Goal: Task Accomplishment & Management: Manage account settings

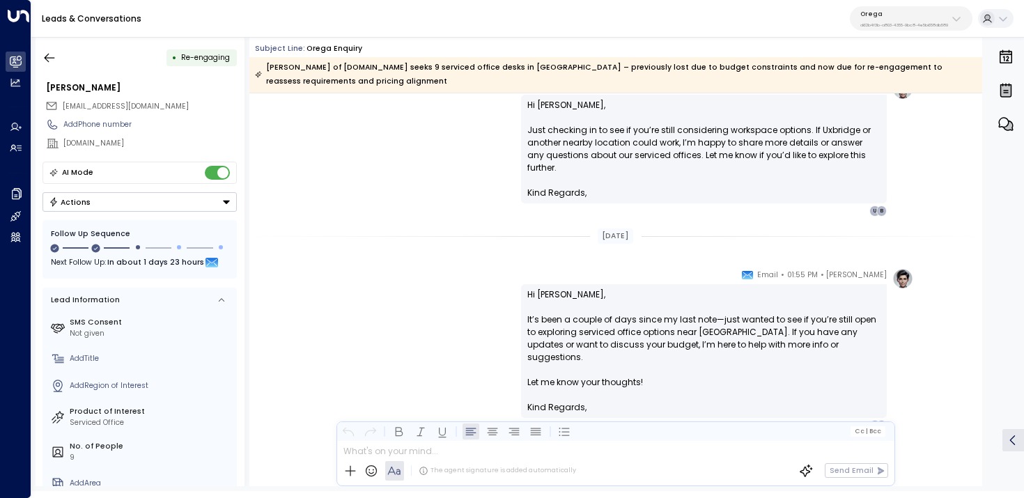
scroll to position [1696, 0]
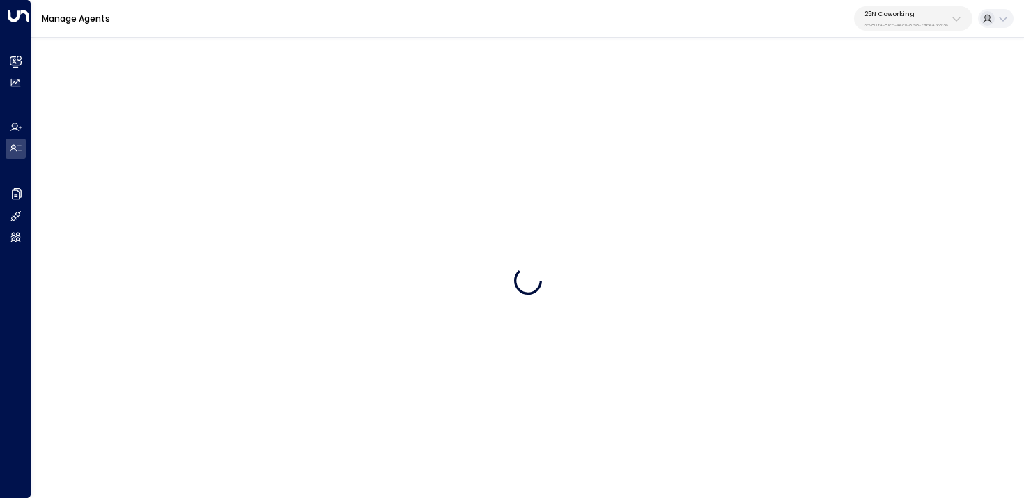
click at [900, 18] on div "25N Coworking 3b9800f4-81ca-4ec0-8758-72fbe4763f36" at bounding box center [906, 19] width 84 height 18
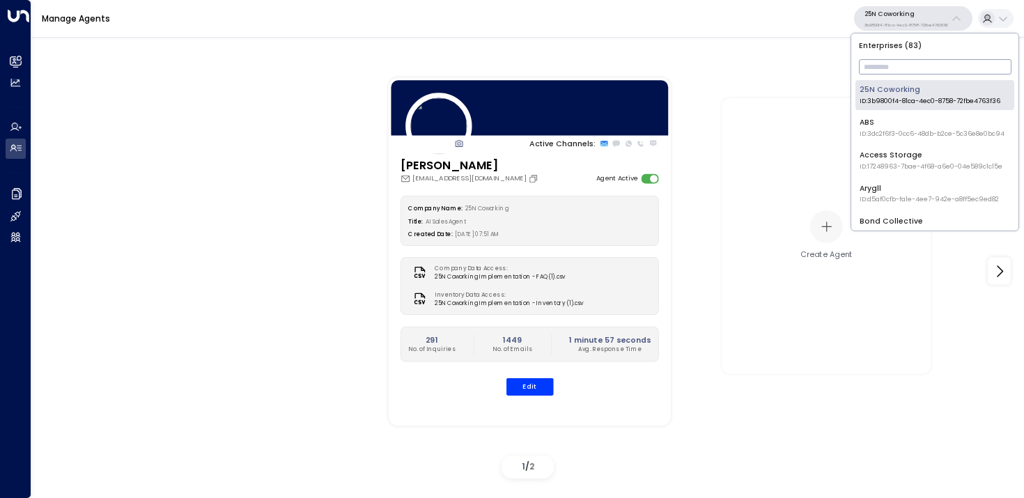
click at [900, 76] on input "text" at bounding box center [935, 67] width 152 height 22
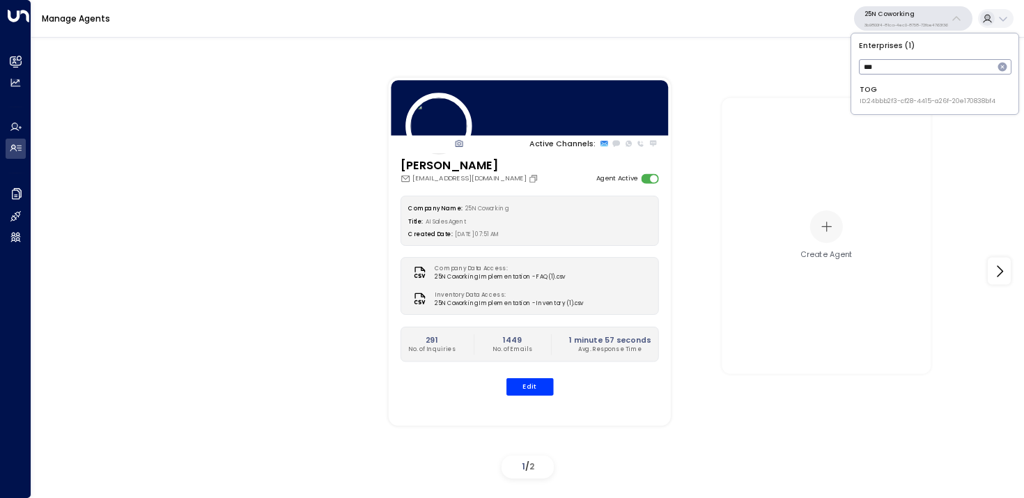
type input "***"
click at [890, 98] on span "ID: 24bbb2f3-cf28-4415-a26f-20e170838bf4" at bounding box center [927, 102] width 136 height 10
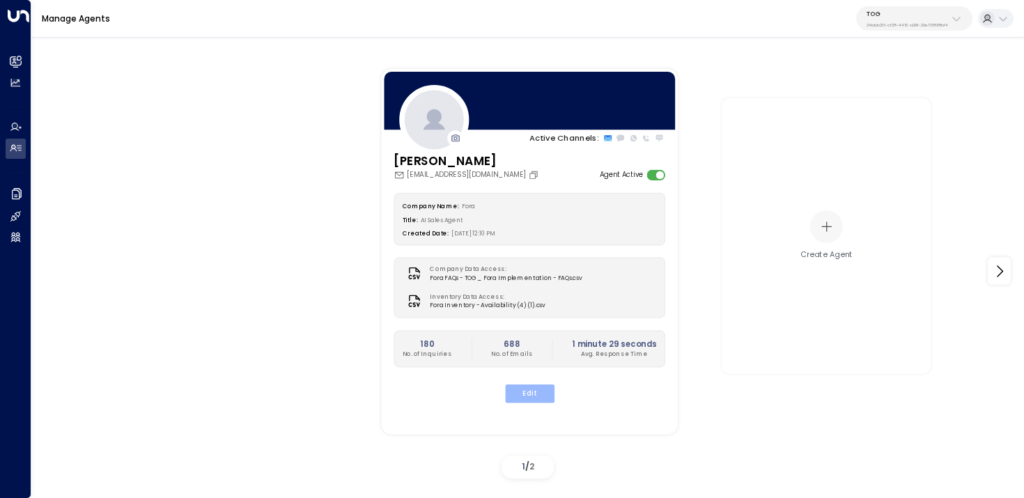
click at [531, 400] on button "Edit" at bounding box center [528, 393] width 49 height 18
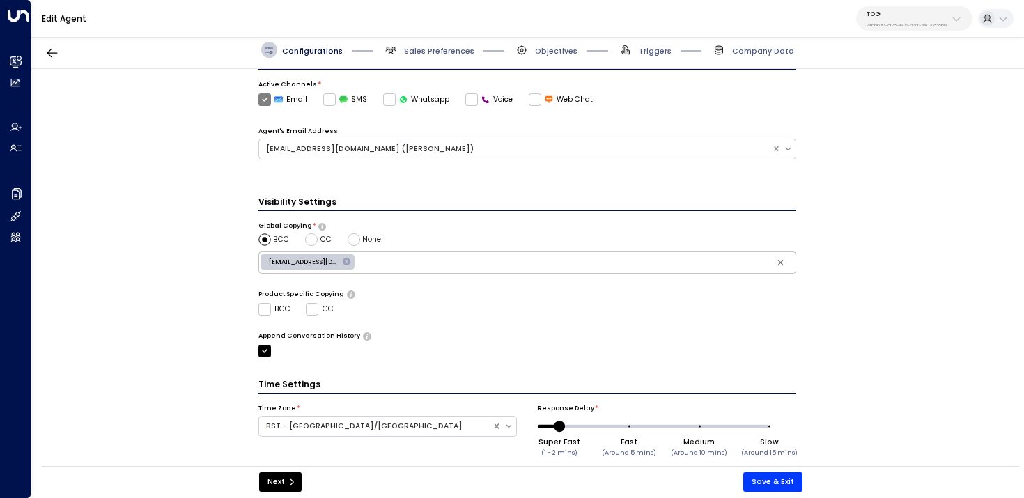
scroll to position [304, 0]
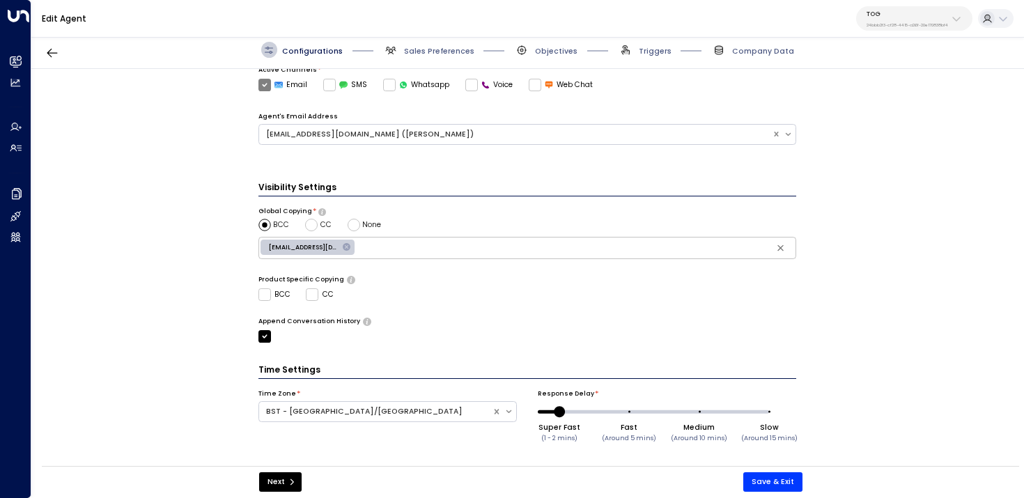
click at [871, 19] on div "TOG 24bbb2f3-cf28-4415-a26f-20e170838bf4" at bounding box center [906, 19] width 81 height 18
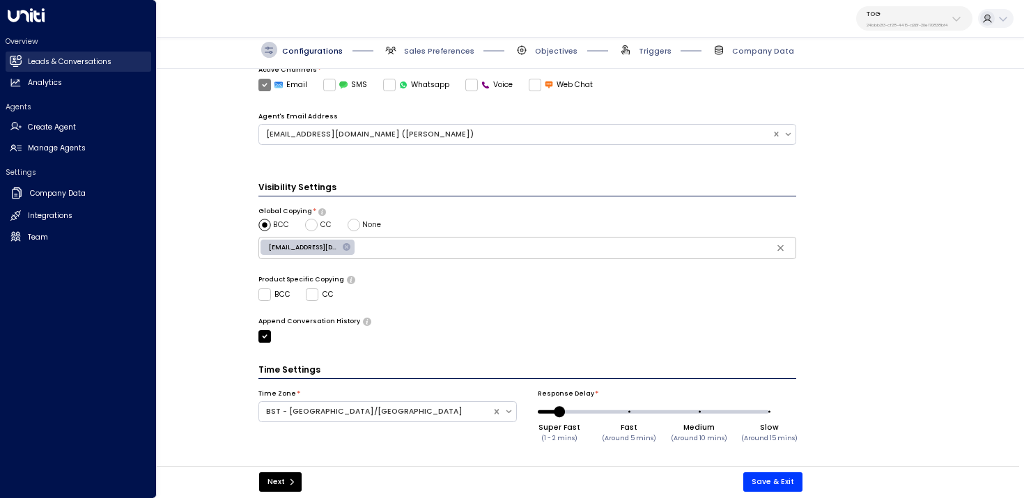
click at [10, 56] on icon at bounding box center [16, 61] width 12 height 12
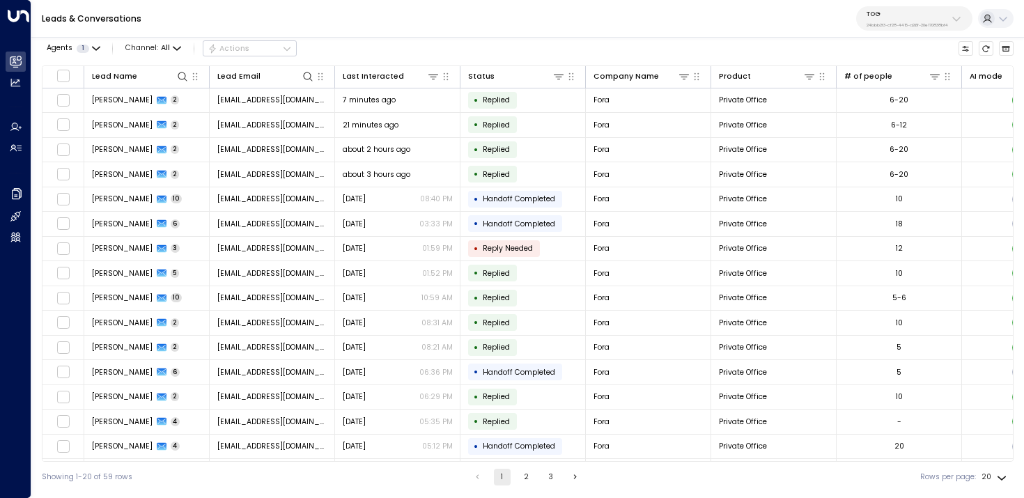
click at [524, 475] on button "2" at bounding box center [526, 477] width 17 height 17
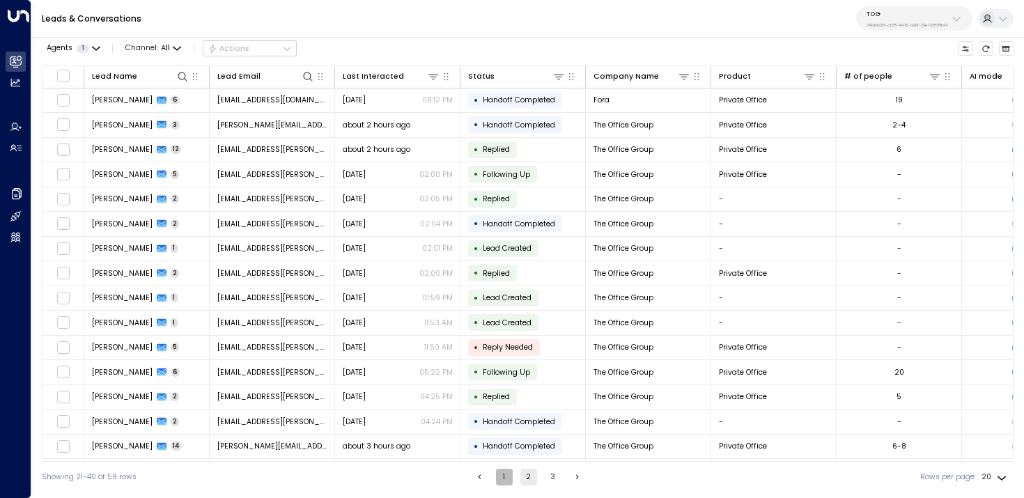
click at [496, 475] on button "1" at bounding box center [504, 477] width 17 height 17
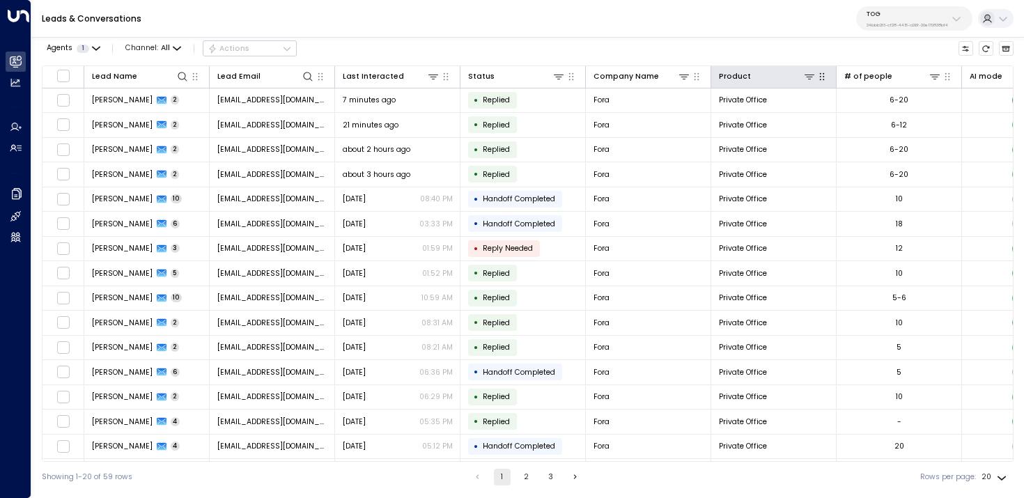
scroll to position [0, 583]
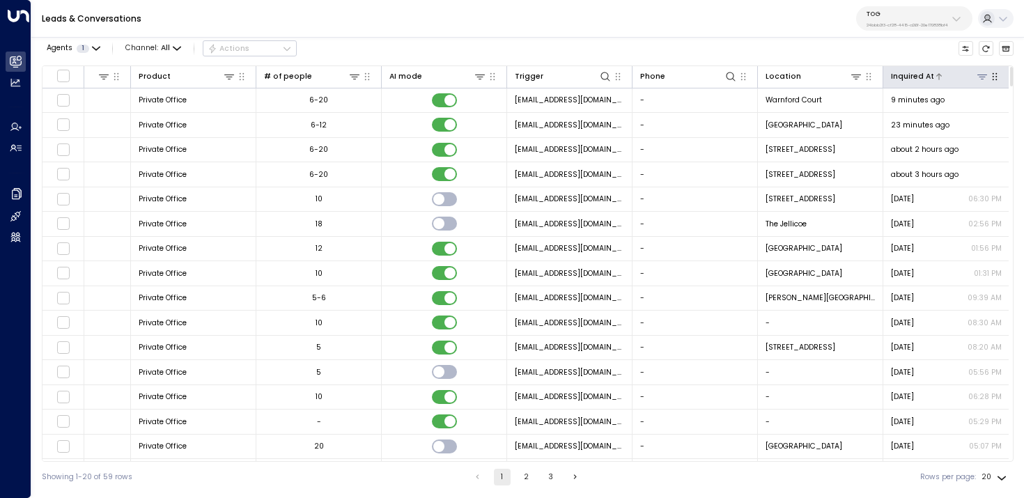
click at [922, 78] on div "Inquired At" at bounding box center [912, 76] width 43 height 13
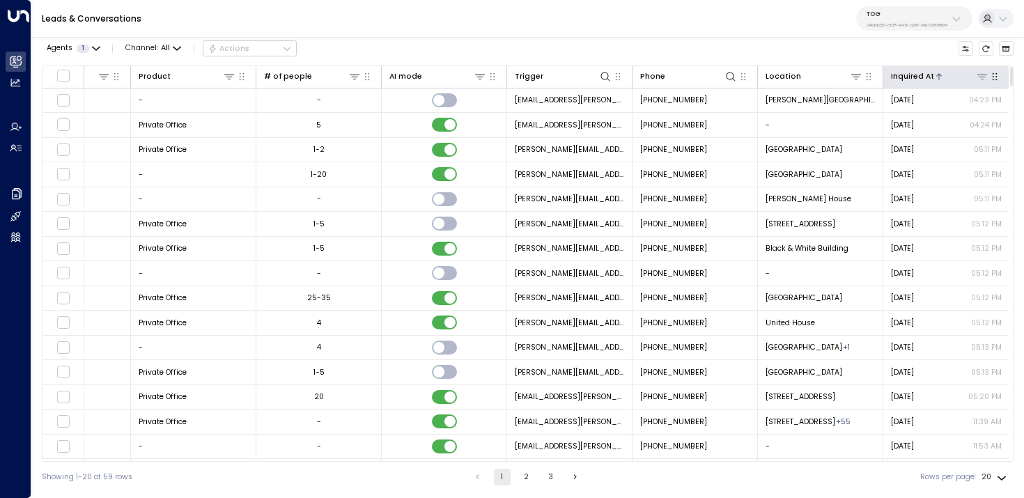
click at [922, 78] on div "Inquired At" at bounding box center [912, 76] width 43 height 13
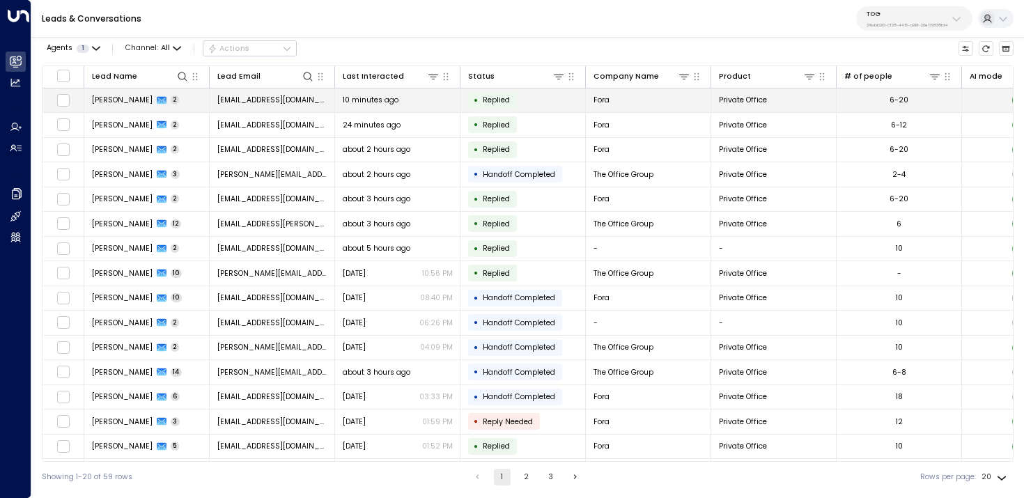
click at [415, 106] on td "10 minutes ago" at bounding box center [397, 100] width 125 height 24
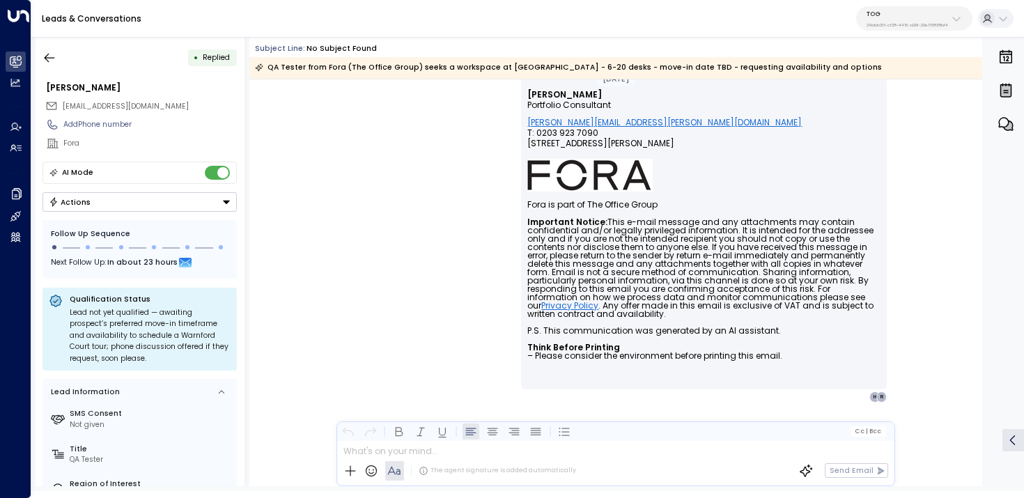
scroll to position [992, 0]
click at [42, 54] on icon "button" at bounding box center [49, 58] width 14 height 14
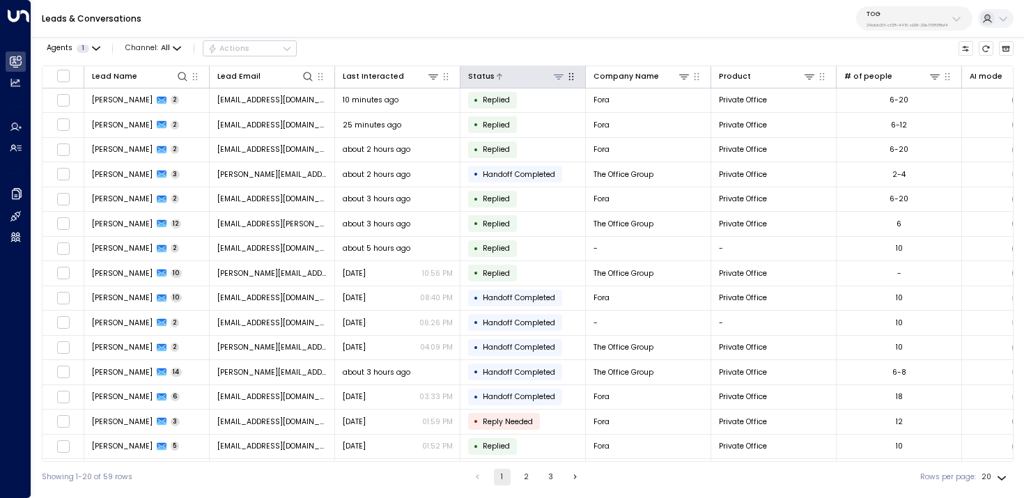
click at [558, 75] on icon at bounding box center [558, 76] width 11 height 11
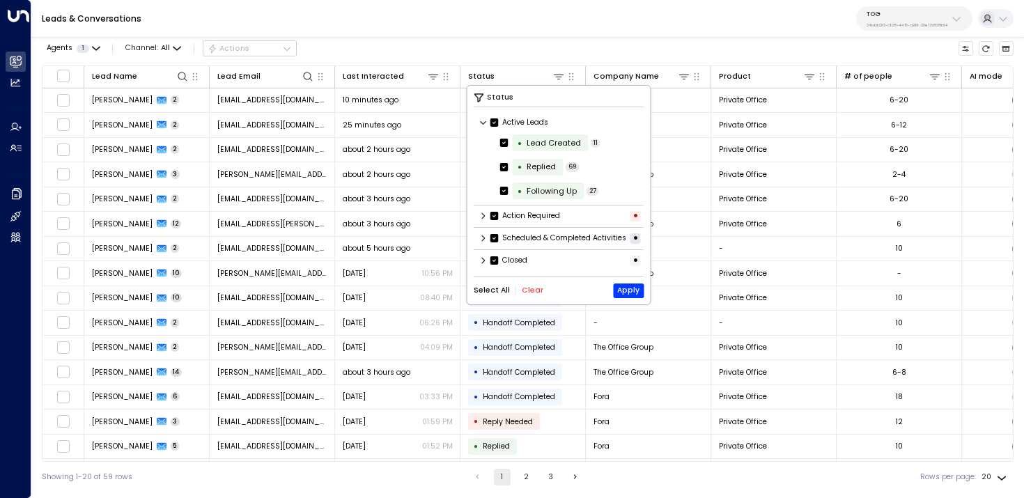
click at [534, 295] on button "Clear" at bounding box center [533, 290] width 22 height 8
click at [570, 194] on div "Following Up" at bounding box center [551, 191] width 50 height 12
click at [625, 295] on button "Apply" at bounding box center [628, 290] width 31 height 15
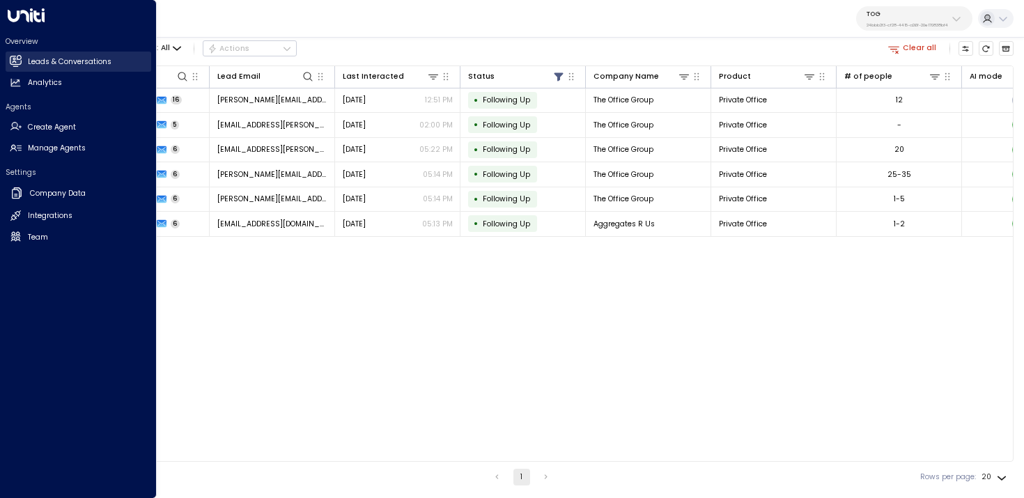
click at [10, 68] on link "Leads & Conversations Leads & Conversations" at bounding box center [79, 62] width 146 height 20
click at [51, 141] on link "Manage Agents Manage Agents" at bounding box center [79, 149] width 146 height 20
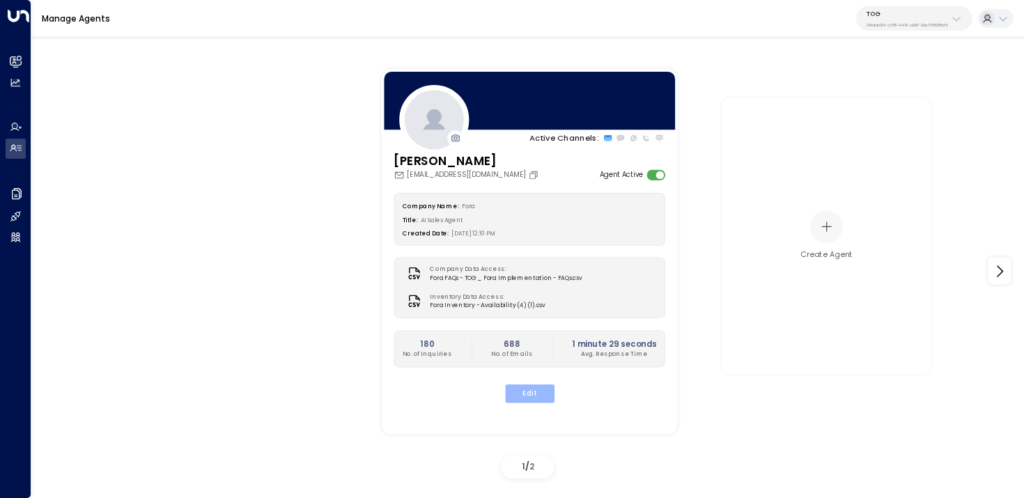
click at [535, 395] on button "Edit" at bounding box center [528, 393] width 49 height 18
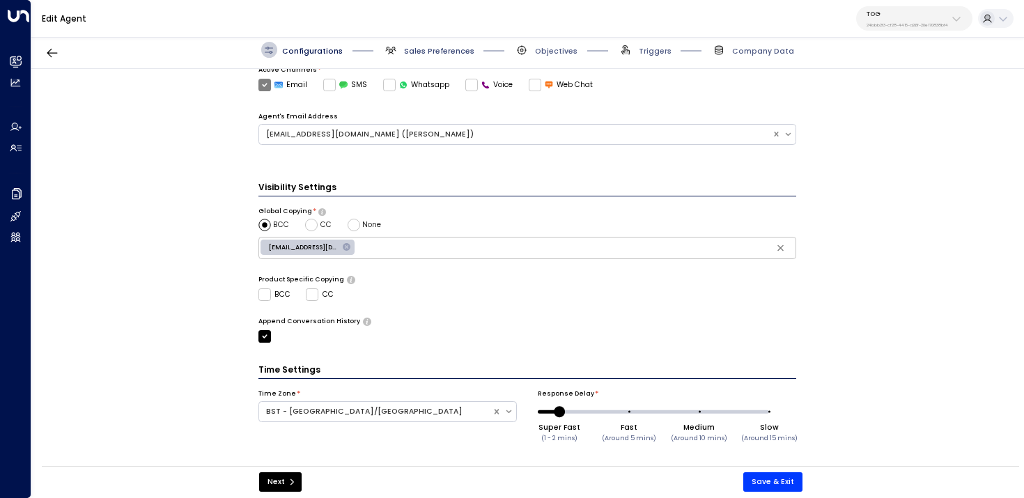
click at [420, 47] on span "Sales Preferences" at bounding box center [439, 51] width 70 height 10
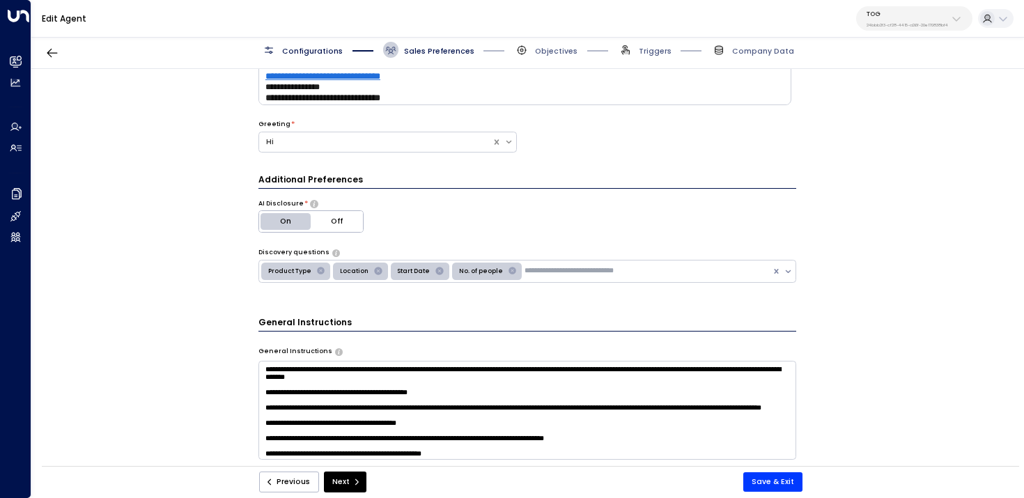
scroll to position [17, 0]
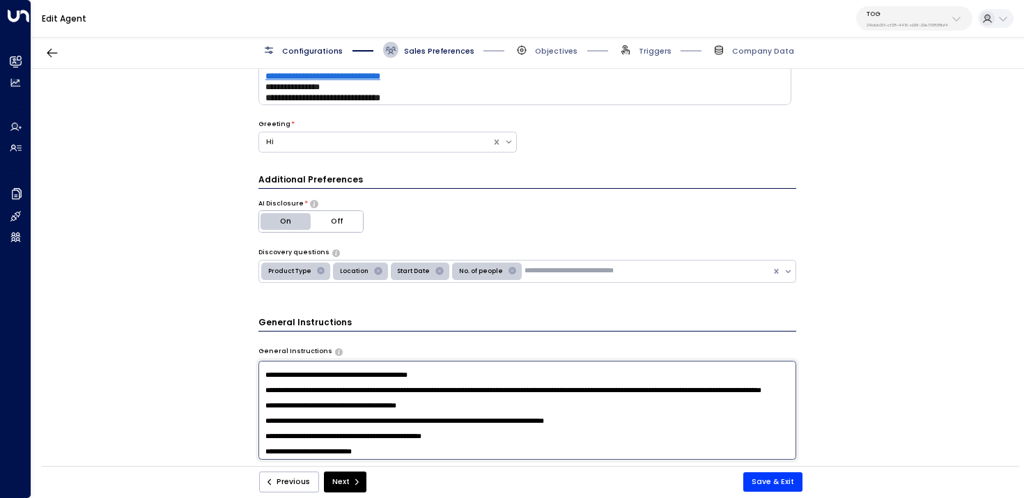
drag, startPoint x: 407, startPoint y: 417, endPoint x: 214, endPoint y: 400, distance: 193.7
click at [214, 400] on div "**********" at bounding box center [527, 271] width 992 height 404
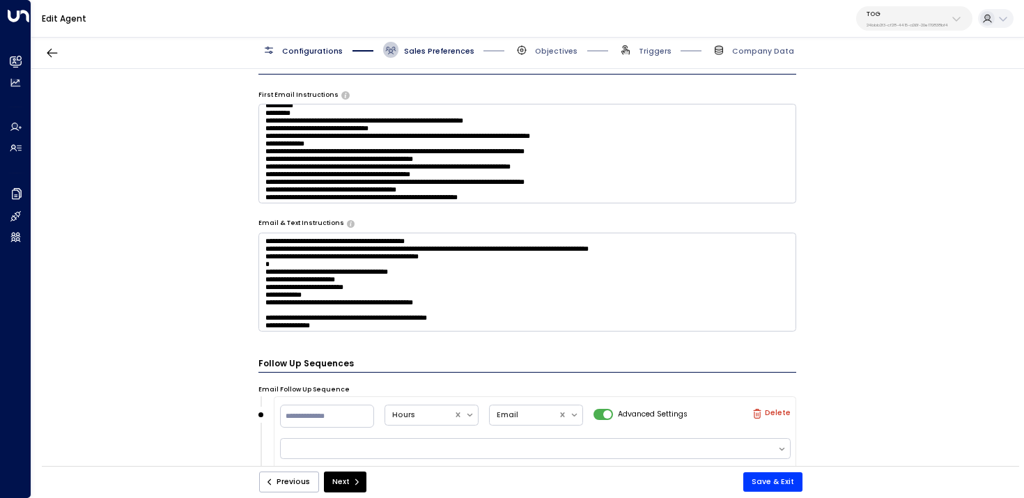
scroll to position [213, 0]
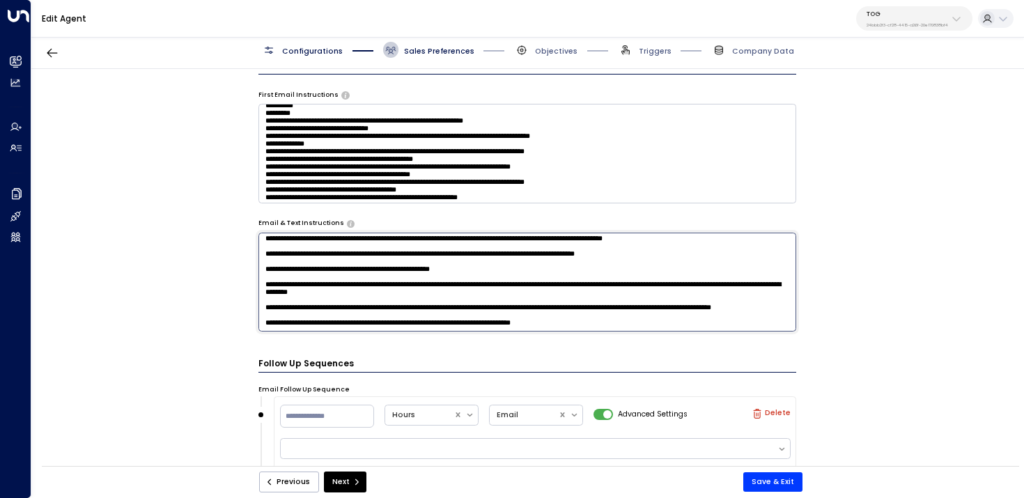
click at [602, 318] on textarea at bounding box center [527, 282] width 538 height 99
paste textarea "**********"
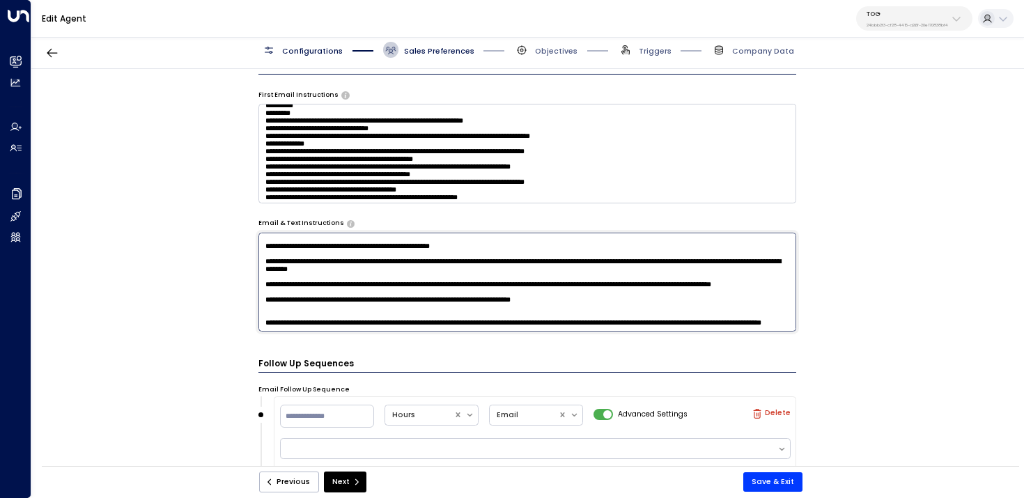
scroll to position [251, 0]
click at [360, 303] on textarea at bounding box center [527, 282] width 538 height 99
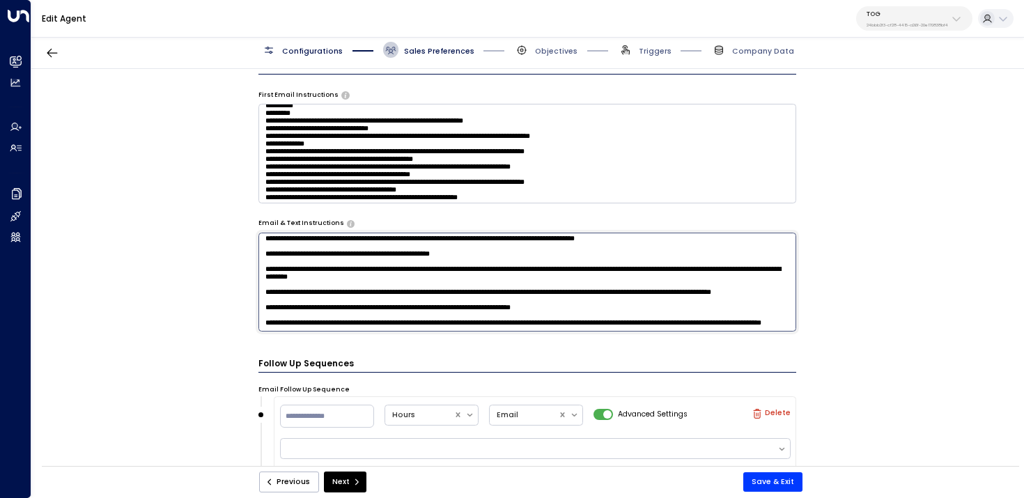
scroll to position [245, 0]
type textarea "**********"
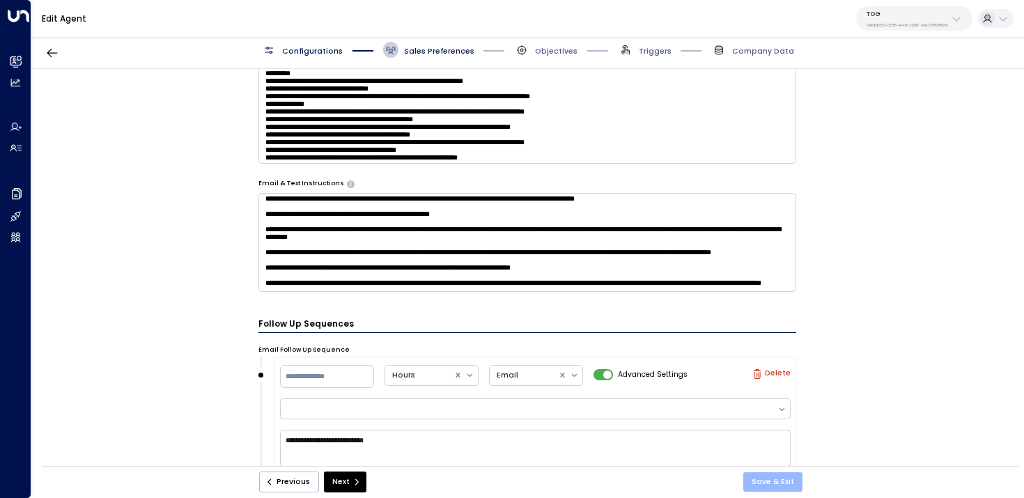
click at [762, 481] on button "Save & Exit" at bounding box center [772, 481] width 59 height 19
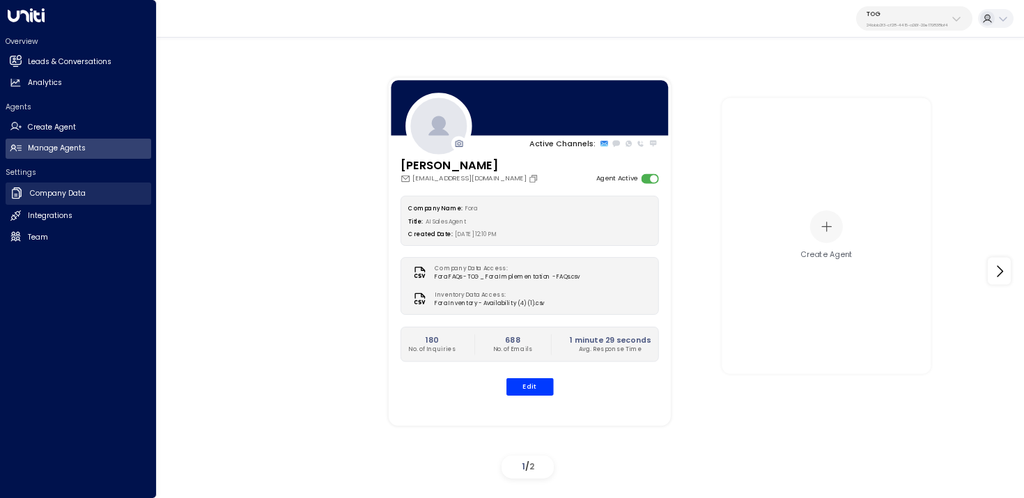
click at [95, 198] on link "Company Data Company Data" at bounding box center [79, 193] width 146 height 22
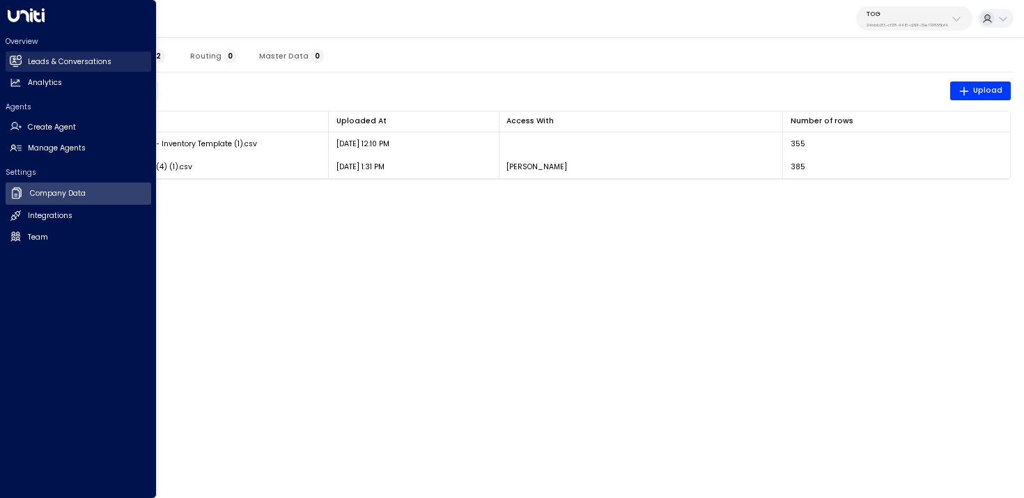
click at [25, 61] on link "Leads & Conversations Leads & Conversations" at bounding box center [79, 62] width 146 height 20
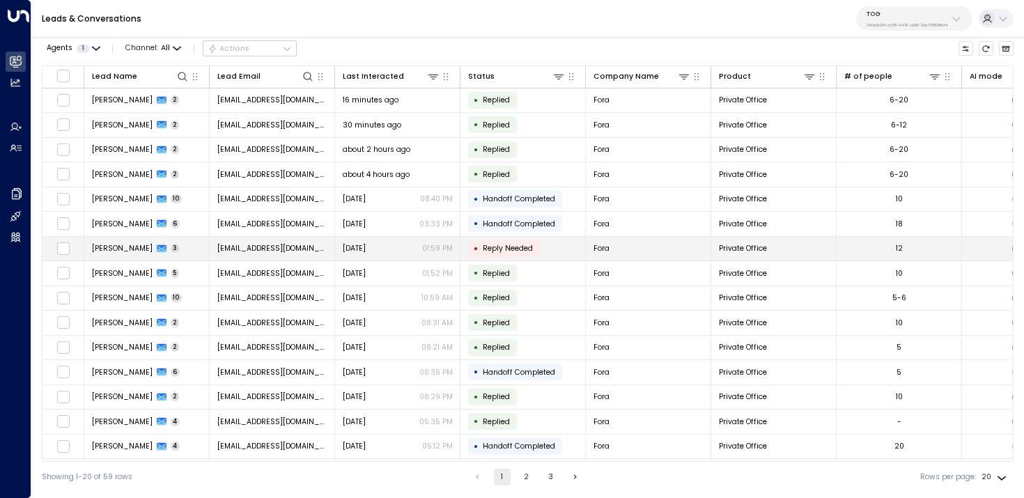
scroll to position [125, 0]
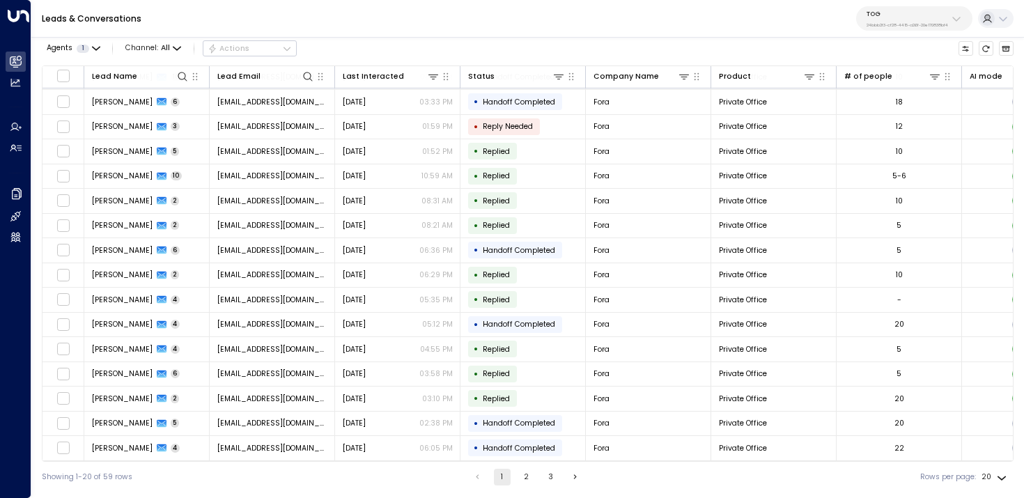
click at [525, 476] on button "2" at bounding box center [526, 477] width 17 height 17
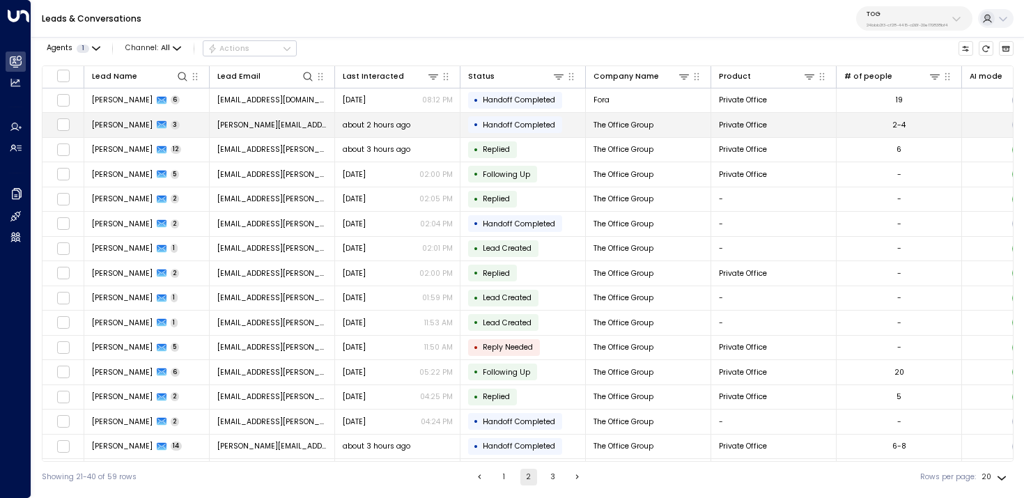
scroll to position [0, 583]
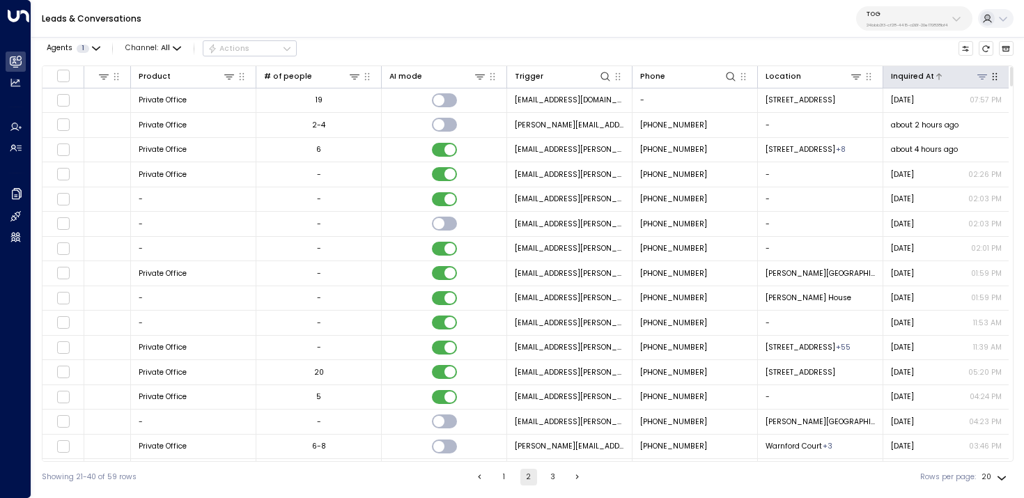
click at [925, 75] on div "Inquired At" at bounding box center [912, 76] width 43 height 13
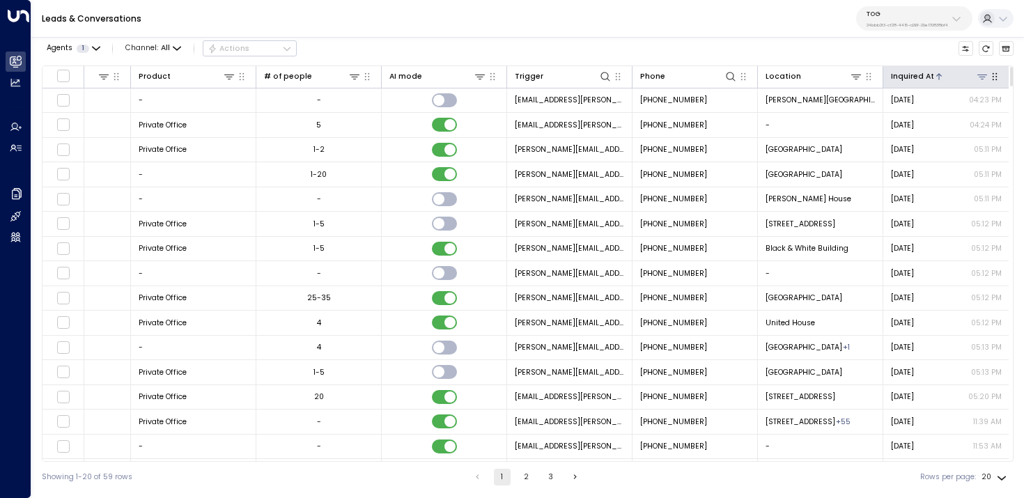
click at [925, 75] on div "Inquired At" at bounding box center [912, 76] width 43 height 13
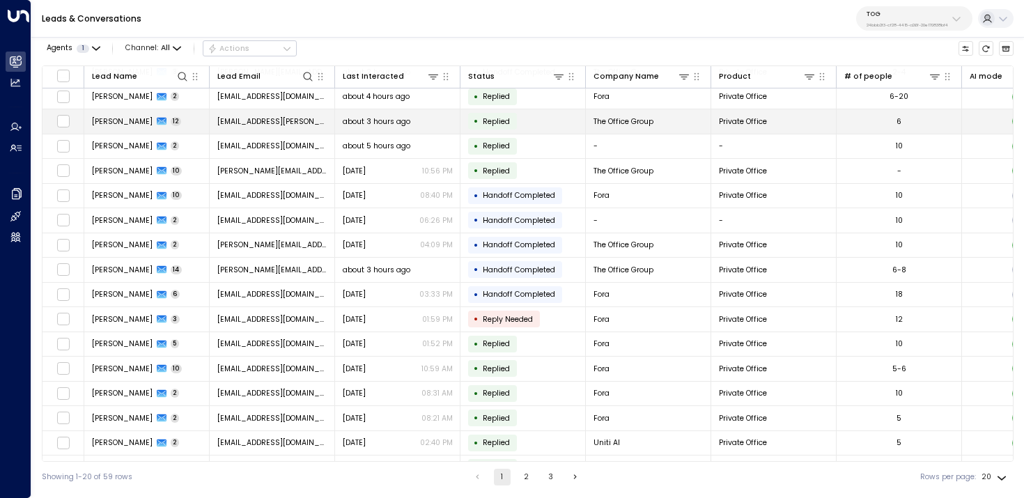
scroll to position [125, 0]
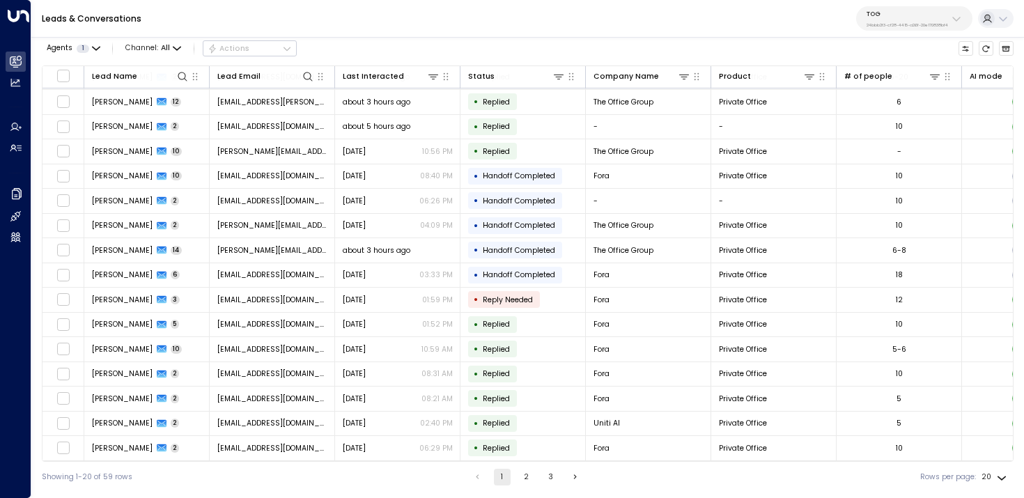
click at [515, 476] on ul "1 2 3" at bounding box center [527, 477] width 116 height 17
click at [528, 476] on button "2" at bounding box center [526, 477] width 17 height 17
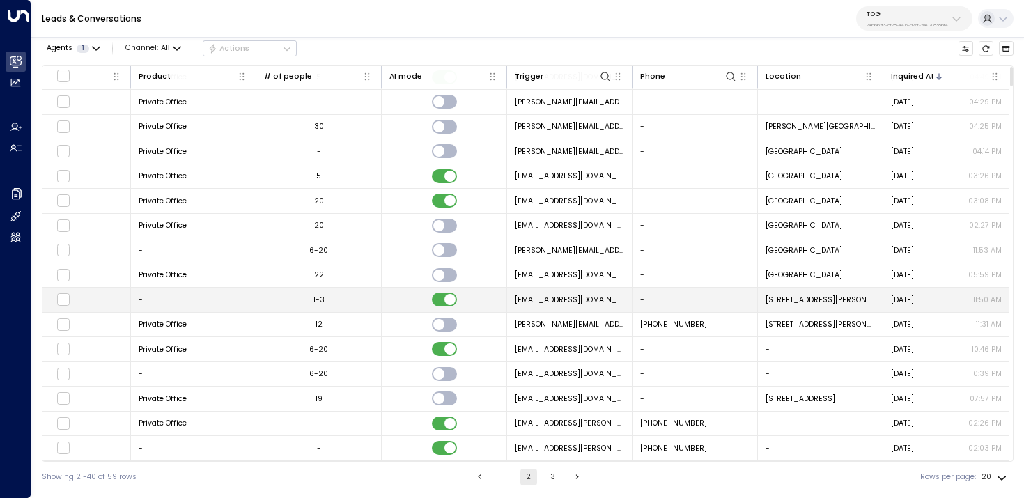
scroll to position [125, 0]
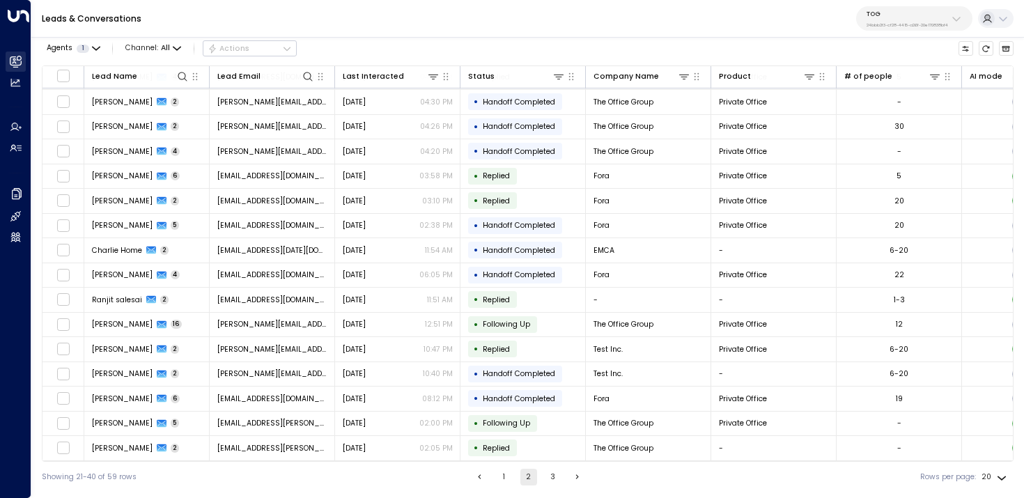
click at [19, 59] on icon at bounding box center [16, 62] width 9 height 12
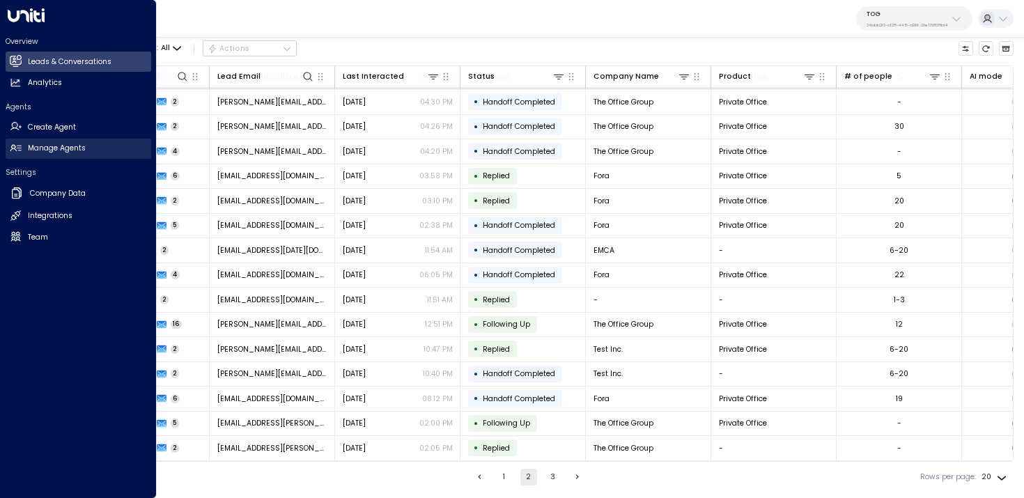
click at [17, 145] on icon at bounding box center [15, 148] width 11 height 7
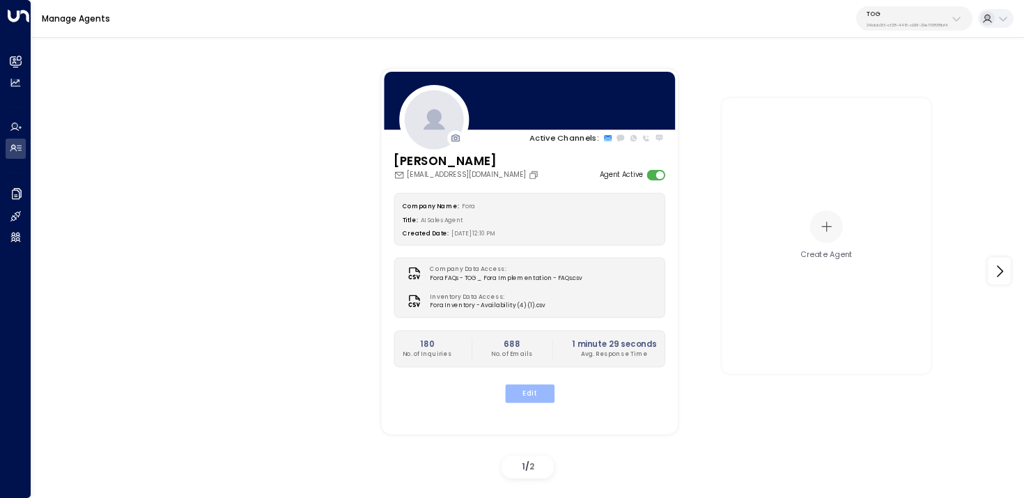
click at [531, 397] on button "Edit" at bounding box center [528, 393] width 49 height 18
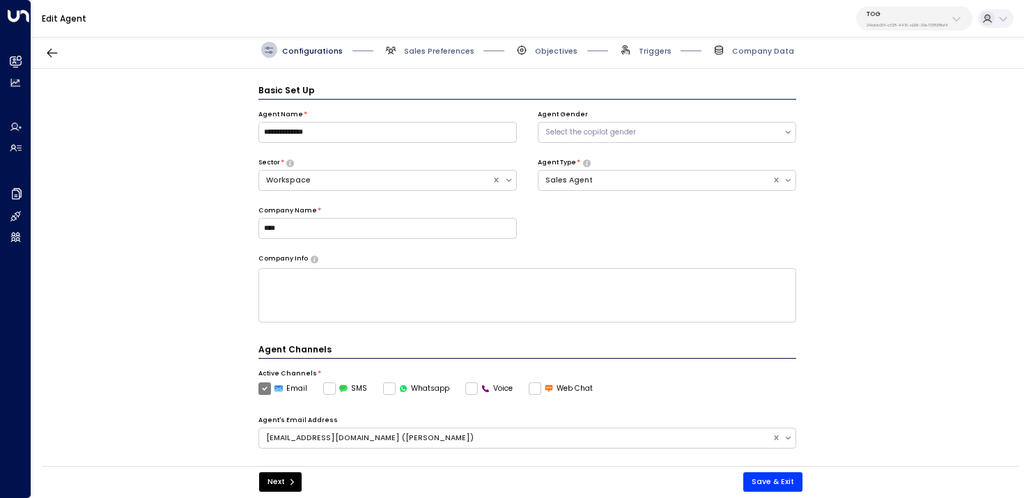
scroll to position [15, 0]
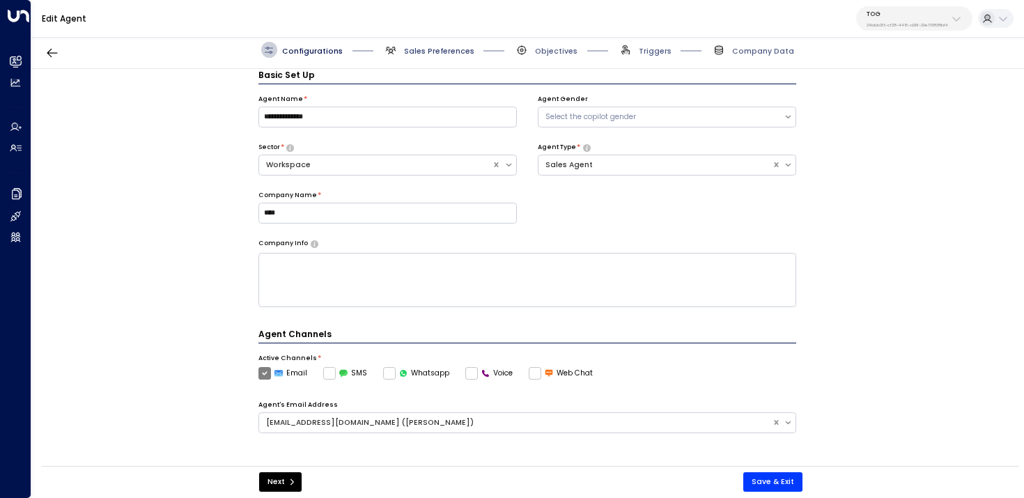
click at [434, 55] on span "Sales Preferences" at bounding box center [439, 51] width 70 height 10
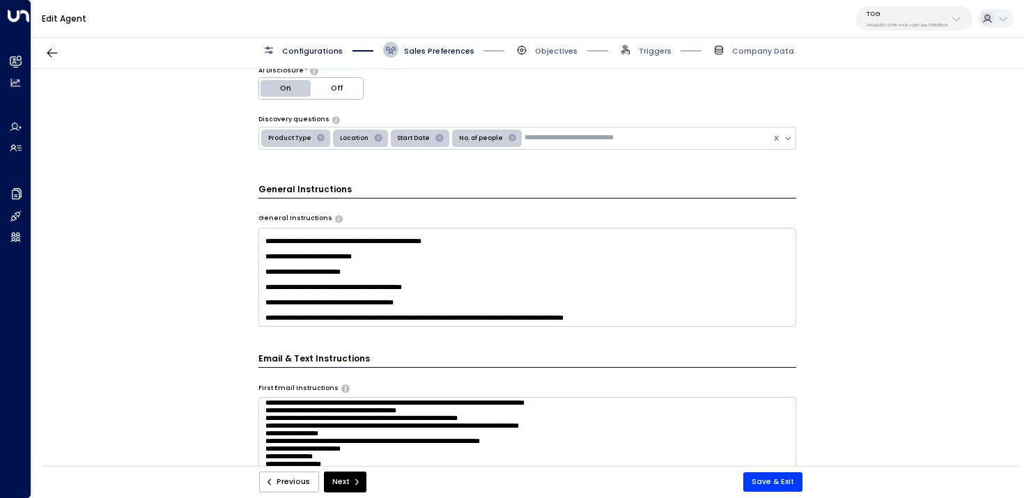
scroll to position [159, 0]
click at [354, 477] on button "Next" at bounding box center [345, 481] width 42 height 21
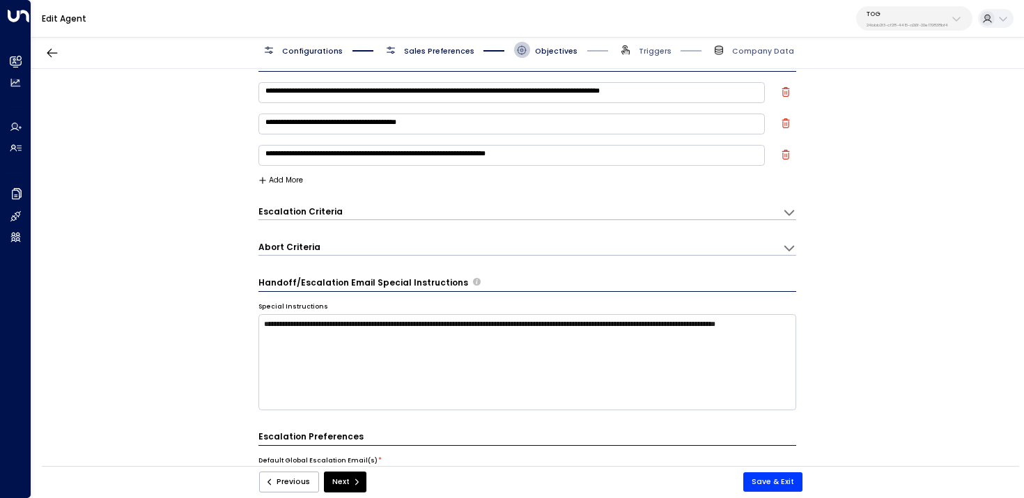
scroll to position [33, 0]
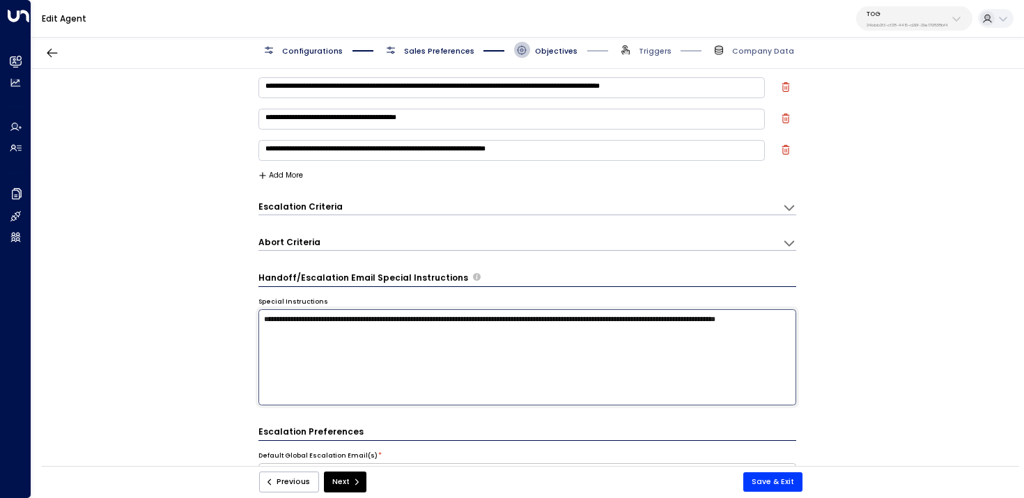
click at [422, 326] on textarea "**********" at bounding box center [527, 357] width 538 height 96
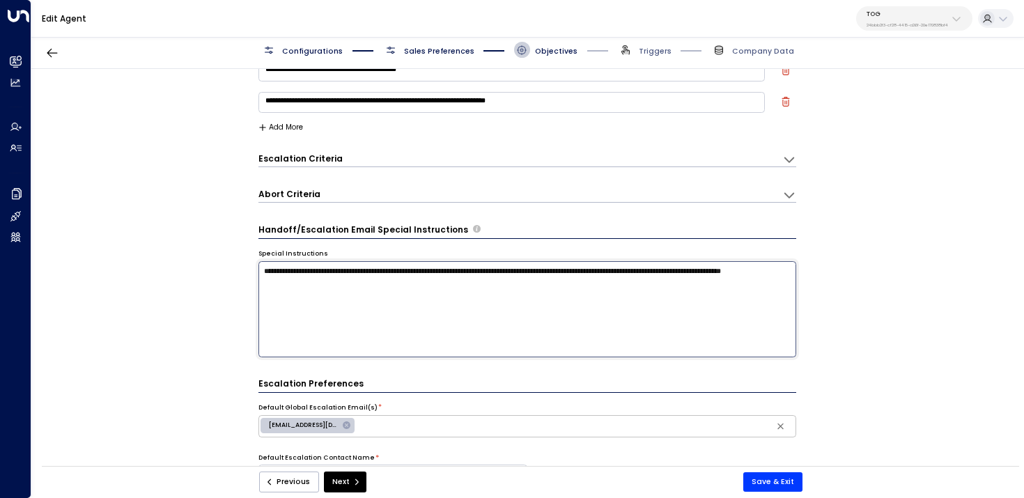
scroll to position [40, 0]
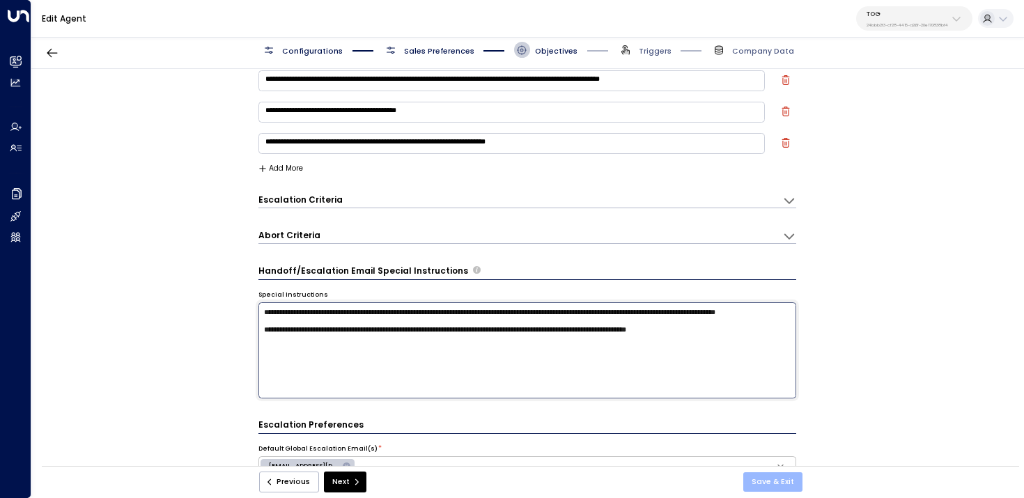
type textarea "**********"
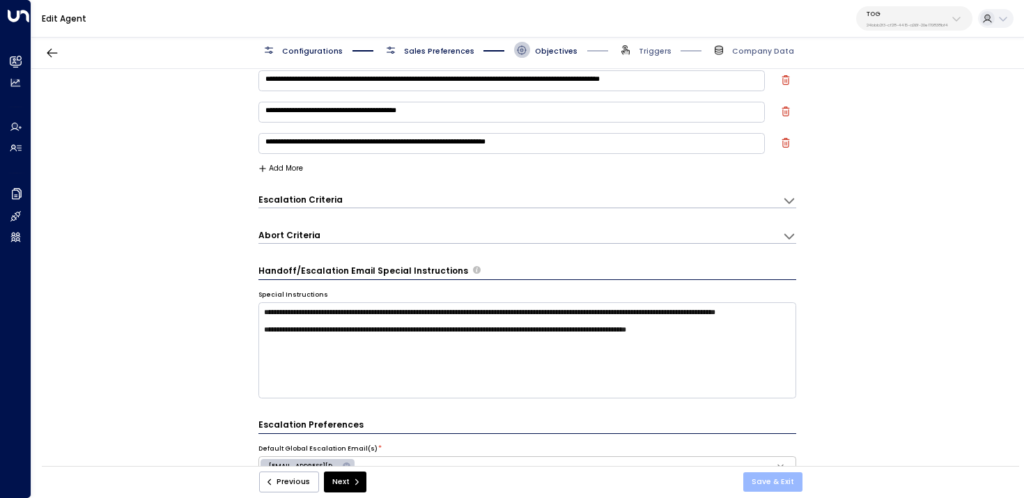
click at [776, 473] on button "Save & Exit" at bounding box center [772, 481] width 59 height 19
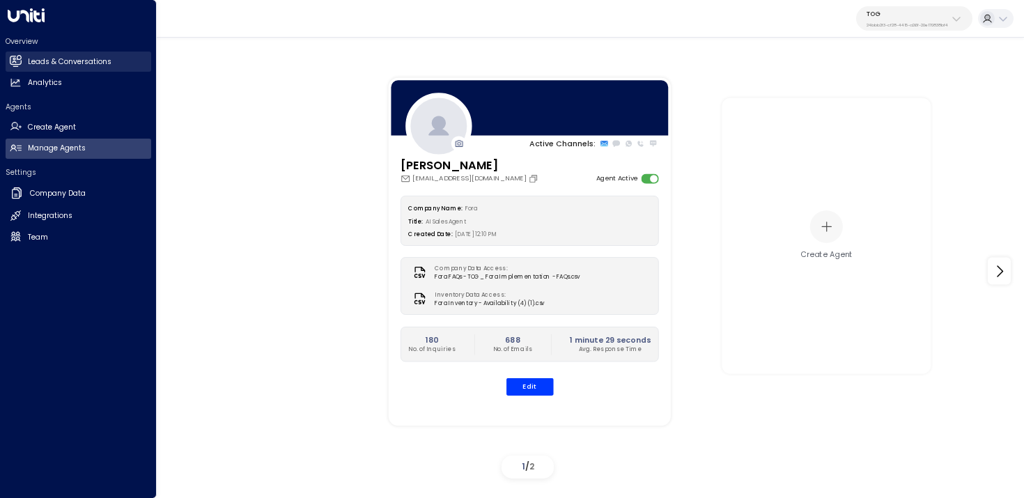
click at [22, 64] on link "Leads & Conversations Leads & Conversations" at bounding box center [79, 62] width 146 height 20
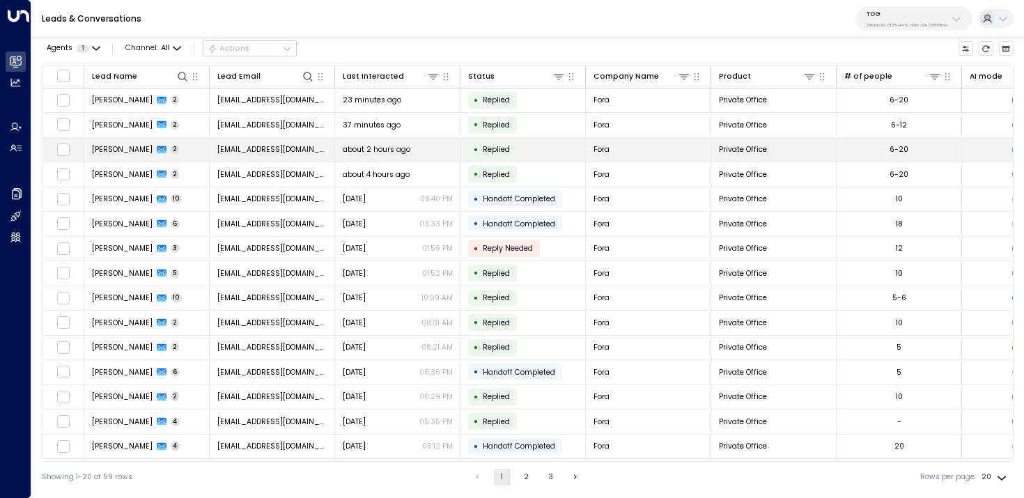
scroll to position [0, 583]
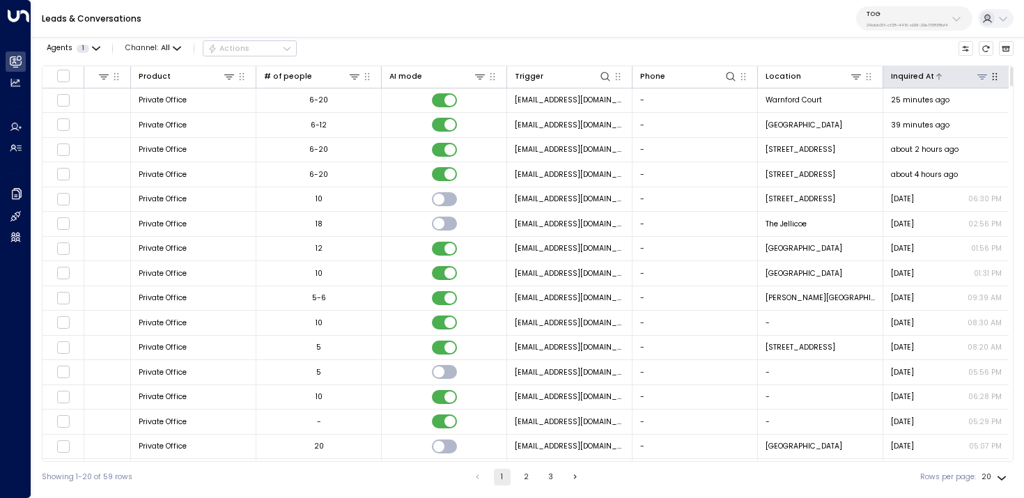
click at [943, 77] on div at bounding box center [961, 76] width 55 height 13
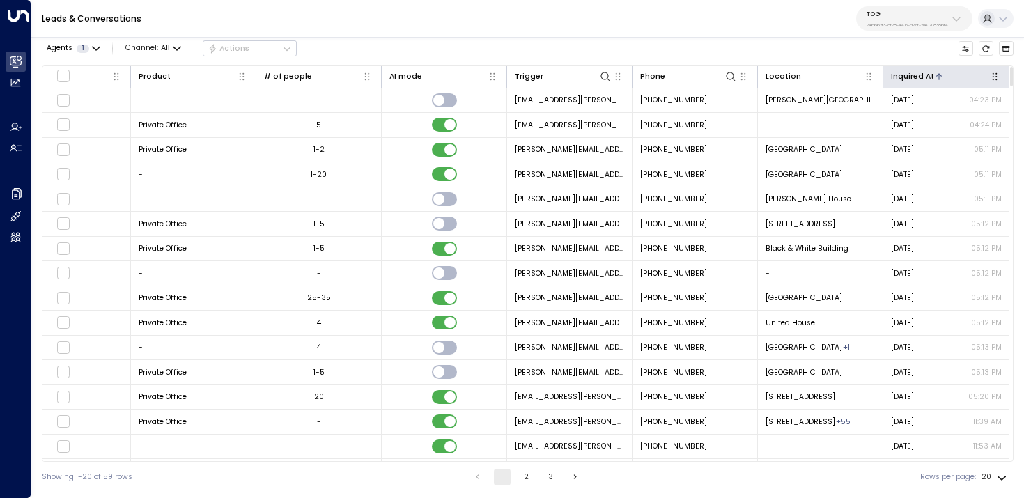
click at [943, 77] on div at bounding box center [961, 76] width 55 height 13
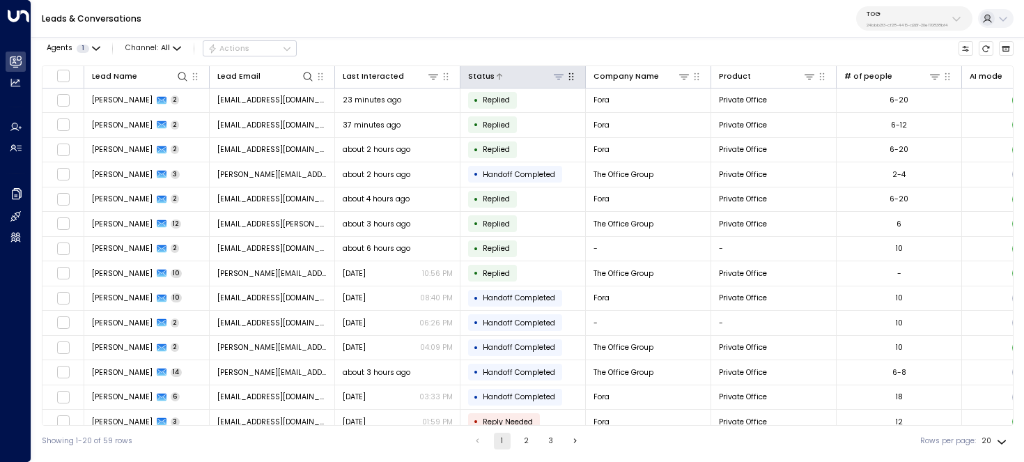
click at [555, 74] on icon at bounding box center [558, 76] width 11 height 11
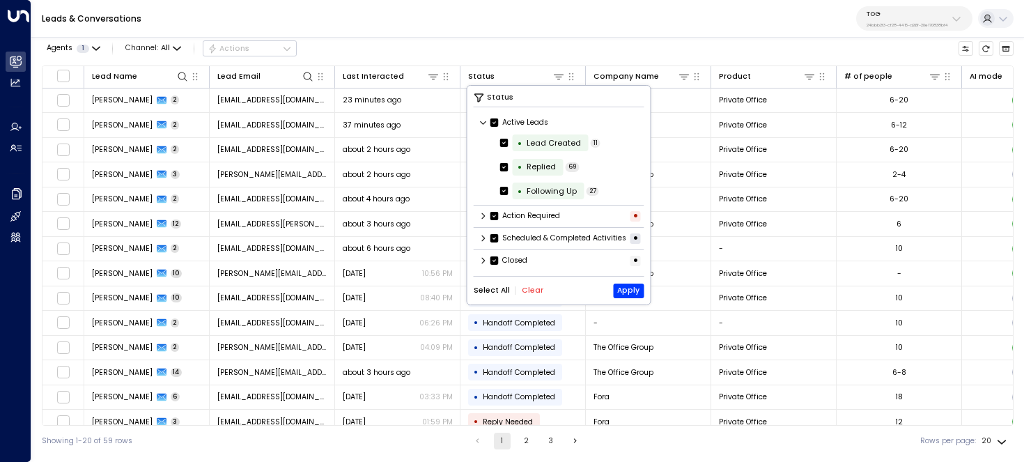
click at [526, 298] on div "Select All Clear Apply" at bounding box center [558, 290] width 171 height 15
click at [526, 295] on button "Clear" at bounding box center [533, 290] width 22 height 8
click at [546, 194] on div "Following Up" at bounding box center [551, 191] width 50 height 12
click at [629, 298] on button "Apply" at bounding box center [628, 290] width 31 height 15
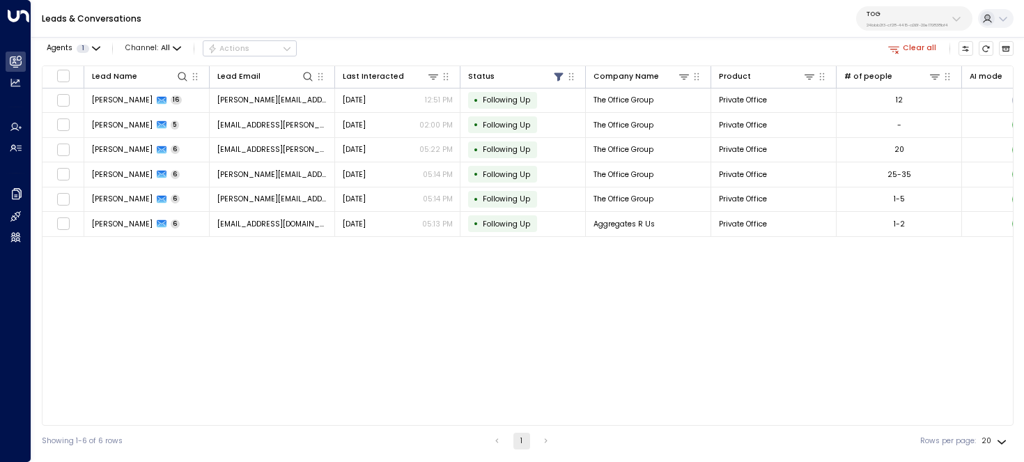
click at [902, 52] on button "Clear all" at bounding box center [912, 48] width 57 height 15
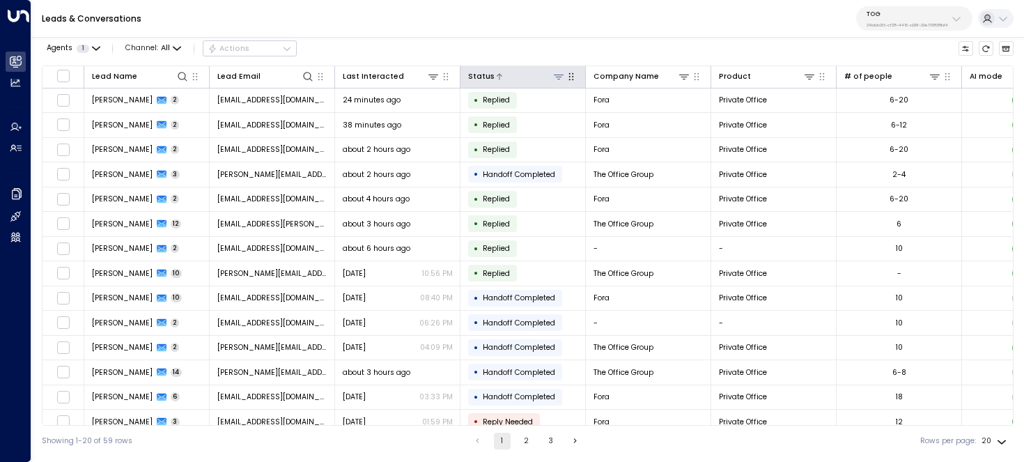
click at [555, 76] on icon at bounding box center [559, 77] width 10 height 5
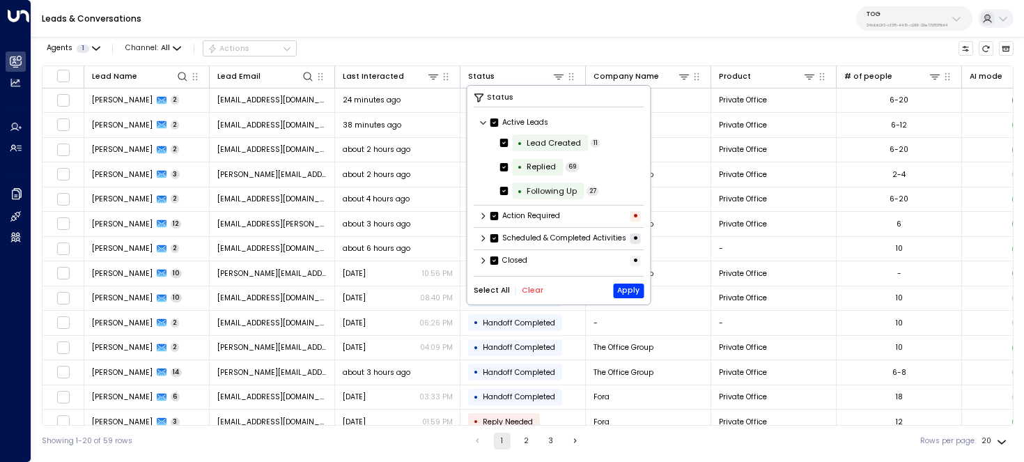
click at [525, 295] on button "Clear" at bounding box center [533, 290] width 22 height 8
click at [564, 188] on div "Following Up" at bounding box center [551, 191] width 50 height 12
click at [633, 297] on button "Apply" at bounding box center [628, 290] width 31 height 15
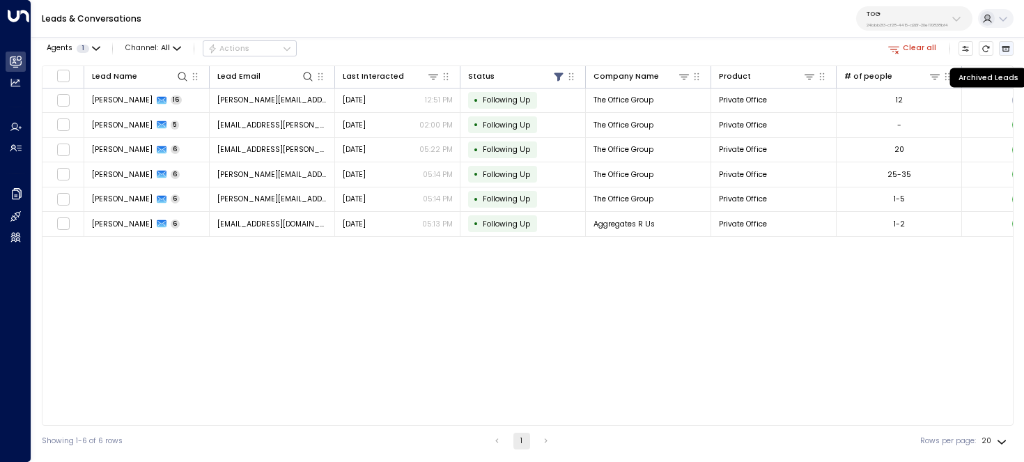
click at [1006, 47] on icon "Archived Leads" at bounding box center [1005, 49] width 8 height 8
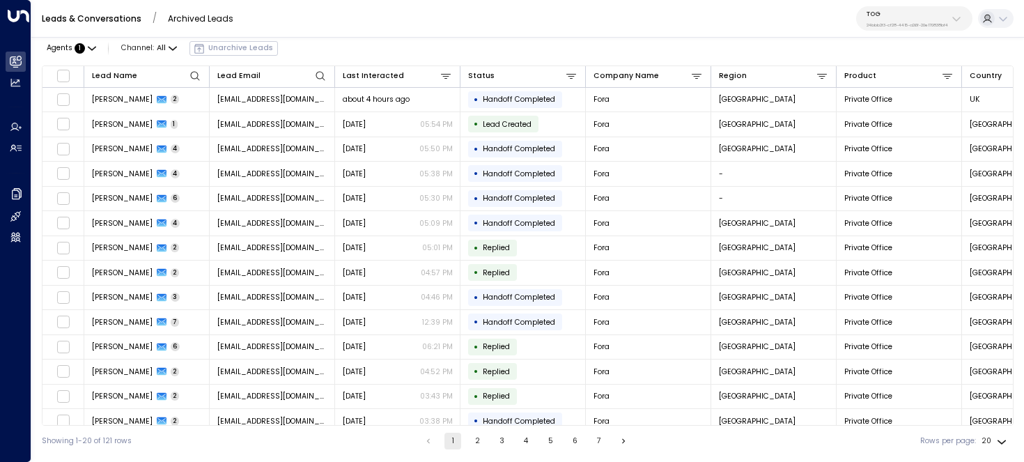
click at [119, 15] on link "Leads & Conversations" at bounding box center [92, 19] width 100 height 12
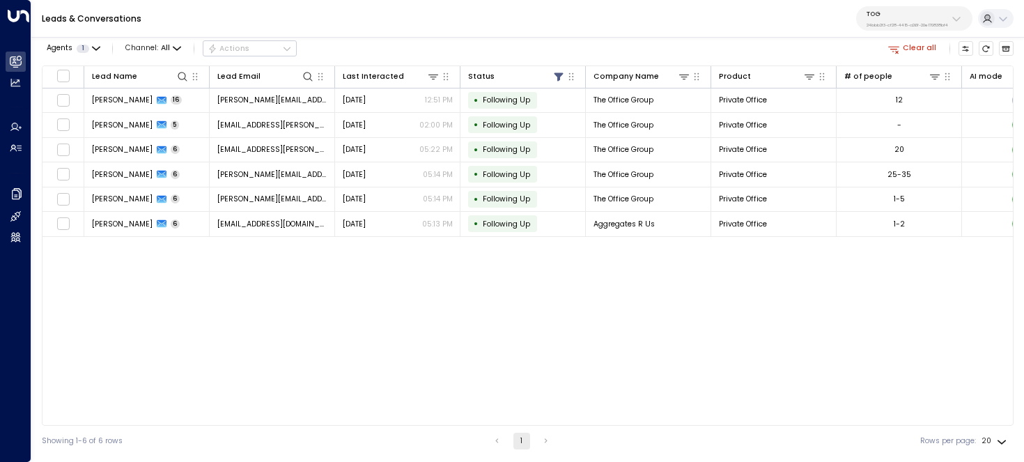
click at [899, 45] on icon "button" at bounding box center [893, 48] width 13 height 13
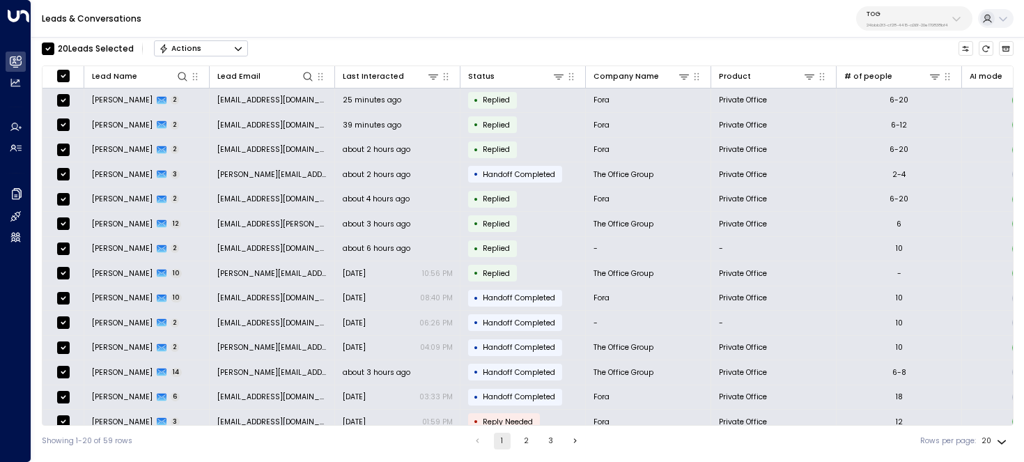
click at [233, 47] on icon "Button group with a nested menu" at bounding box center [238, 49] width 10 height 10
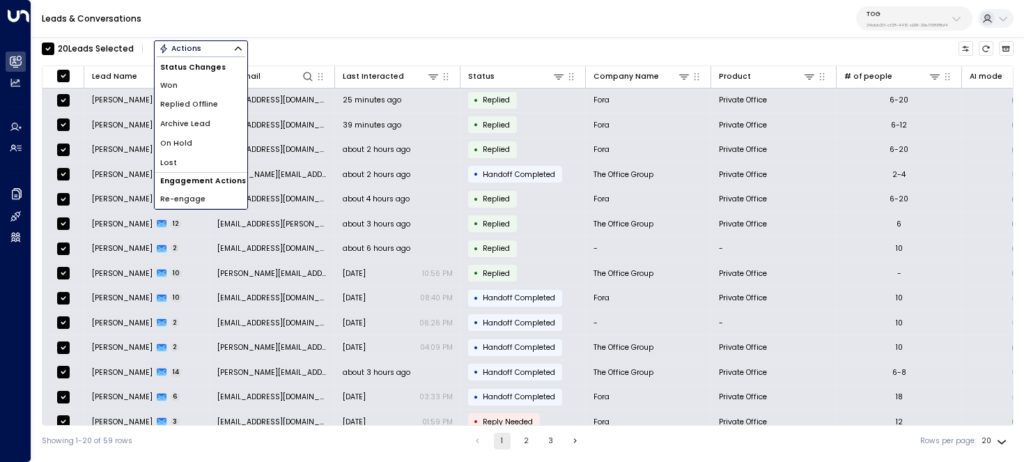
click at [194, 123] on span "Archive Lead" at bounding box center [185, 123] width 50 height 11
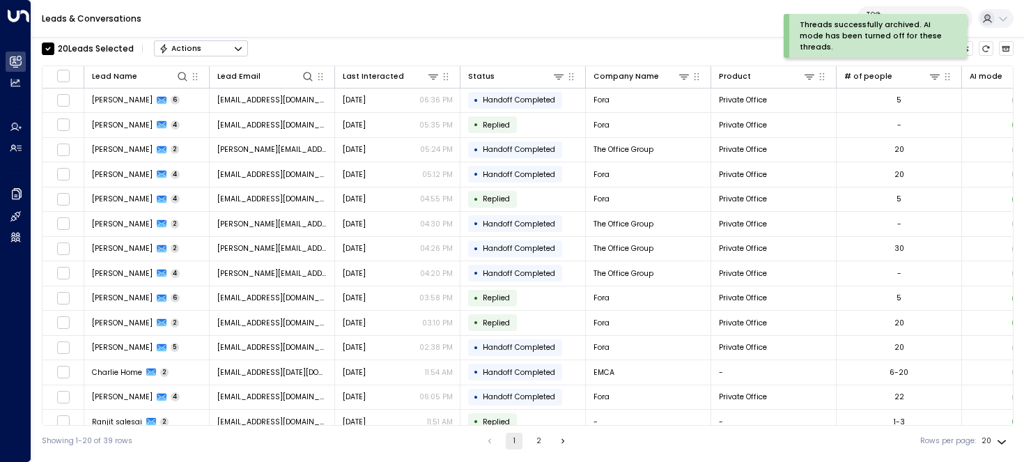
click at [214, 45] on button "Actions" at bounding box center [201, 48] width 94 height 17
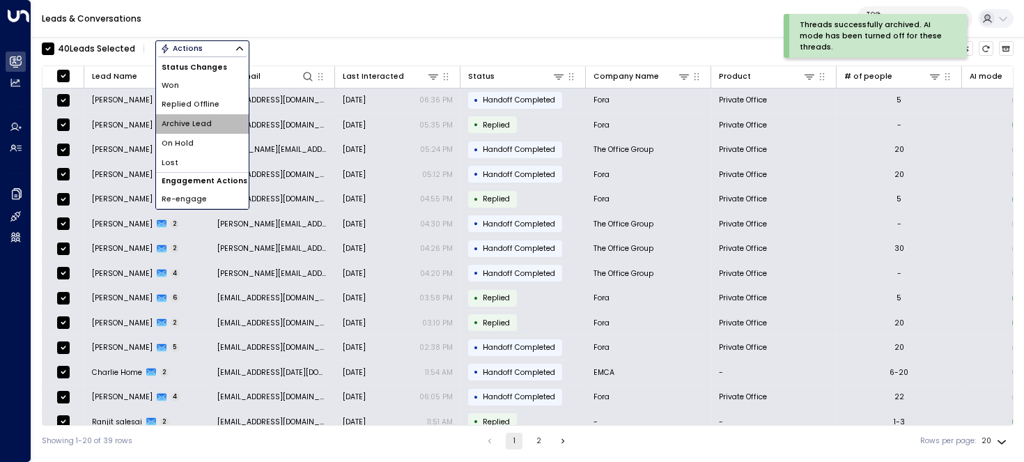
click at [194, 128] on span "Archive Lead" at bounding box center [187, 123] width 50 height 11
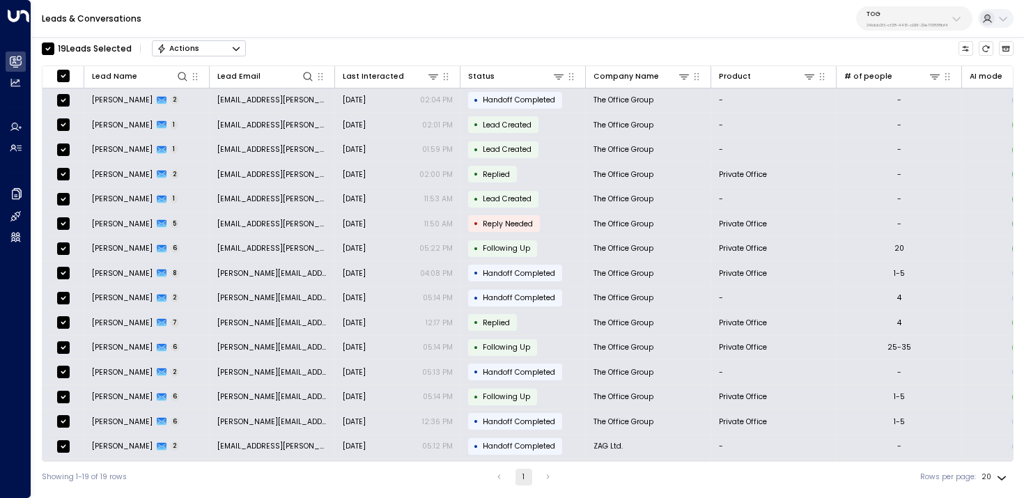
click at [994, 475] on body "Overview Leads & Conversations Leads & Conversations Analytics Analytics Agents…" at bounding box center [512, 246] width 1024 height 492
click at [1000, 463] on li "100" at bounding box center [994, 471] width 36 height 21
type input "***"
click at [214, 53] on button "Actions" at bounding box center [199, 48] width 94 height 17
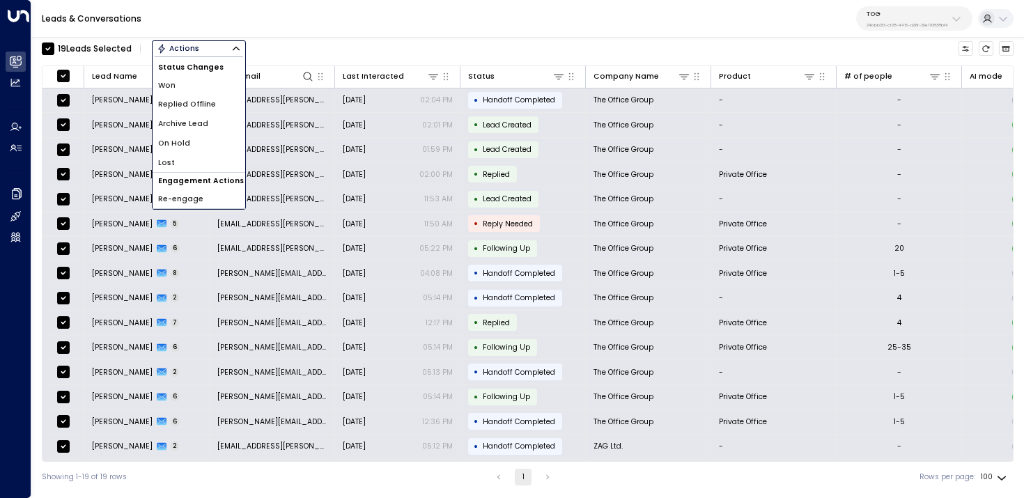
click at [213, 123] on li "Archive Lead" at bounding box center [198, 123] width 93 height 19
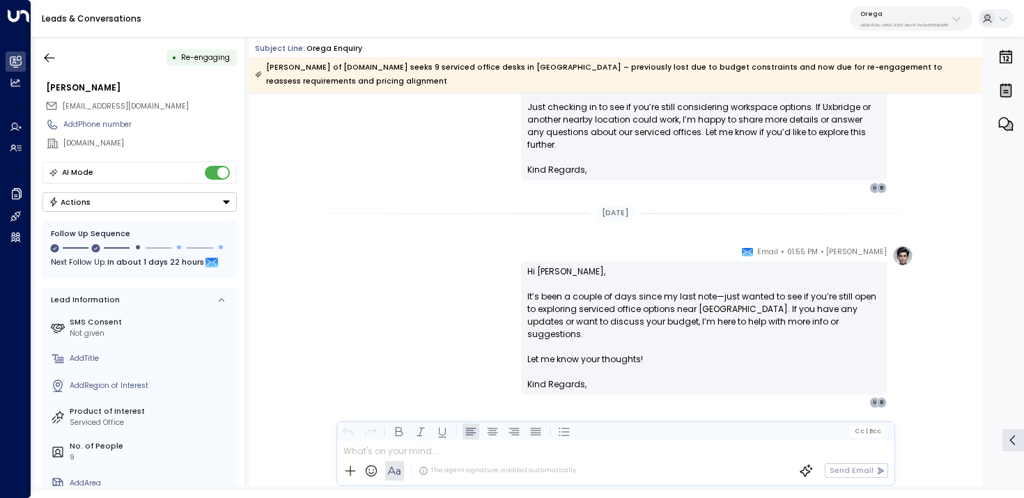
scroll to position [1757, 0]
click at [710, 283] on p "Hi [PERSON_NAME], It’s been a couple of days since my last note—just wanted to …" at bounding box center [703, 321] width 353 height 113
copy p "—"
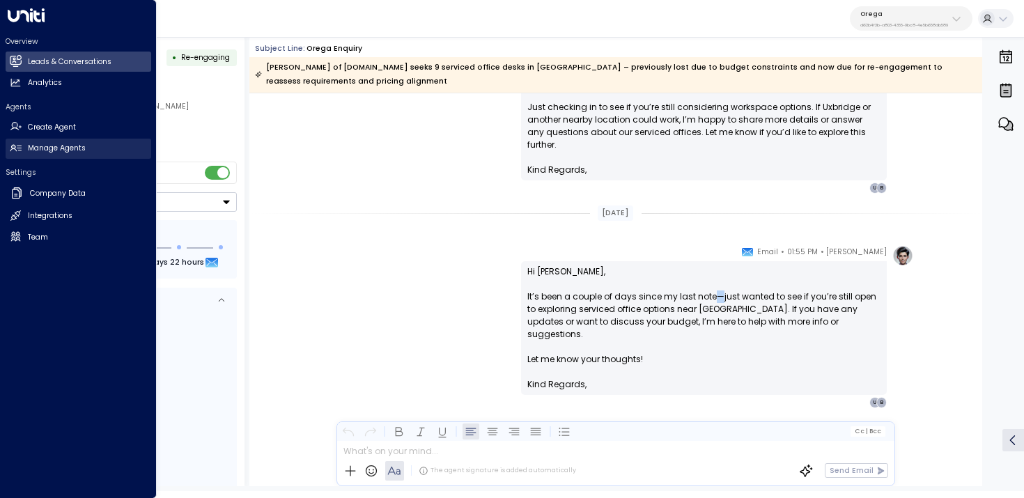
click at [29, 149] on h2 "Manage Agents" at bounding box center [57, 148] width 58 height 11
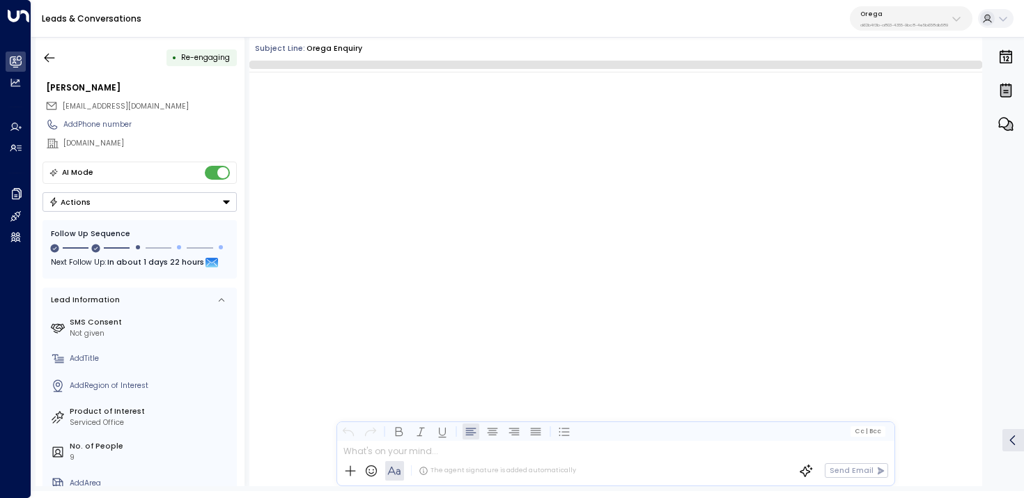
scroll to position [1720, 0]
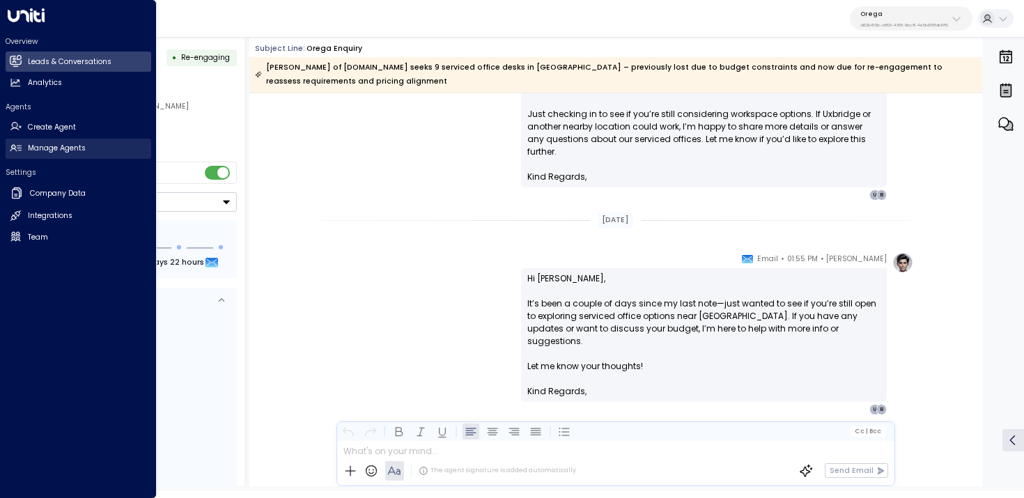
click at [22, 150] on link "Manage Agents Manage Agents" at bounding box center [79, 149] width 146 height 20
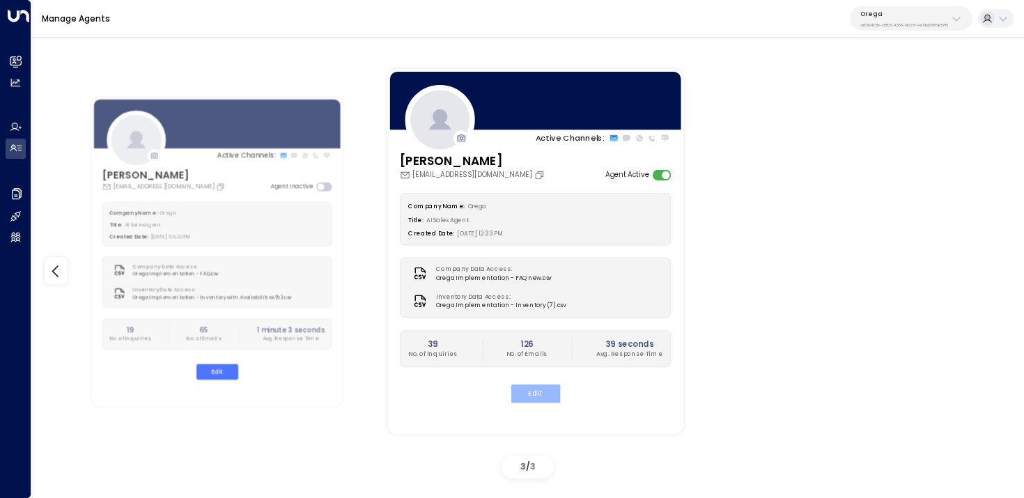
click at [535, 395] on button "Edit" at bounding box center [535, 393] width 49 height 18
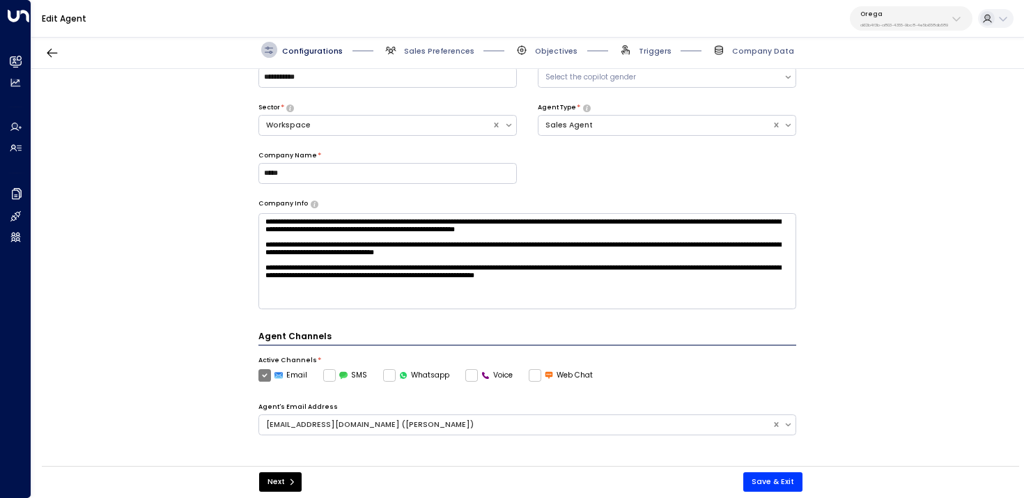
scroll to position [60, 0]
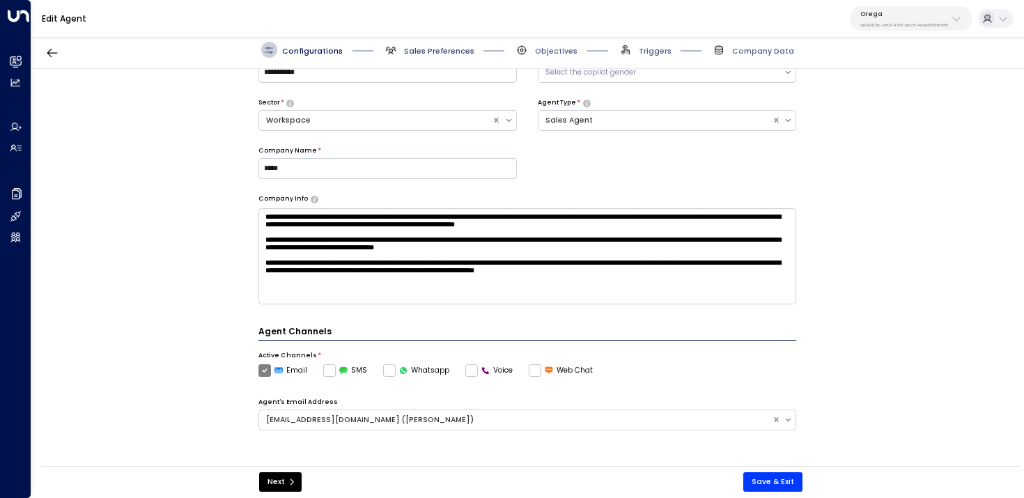
click at [430, 47] on span "Sales Preferences" at bounding box center [439, 51] width 70 height 10
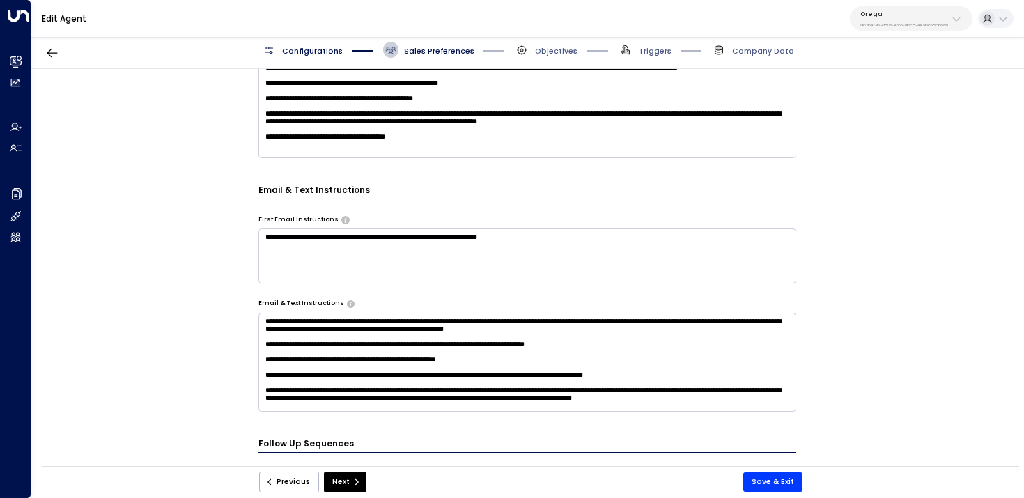
scroll to position [84, 0]
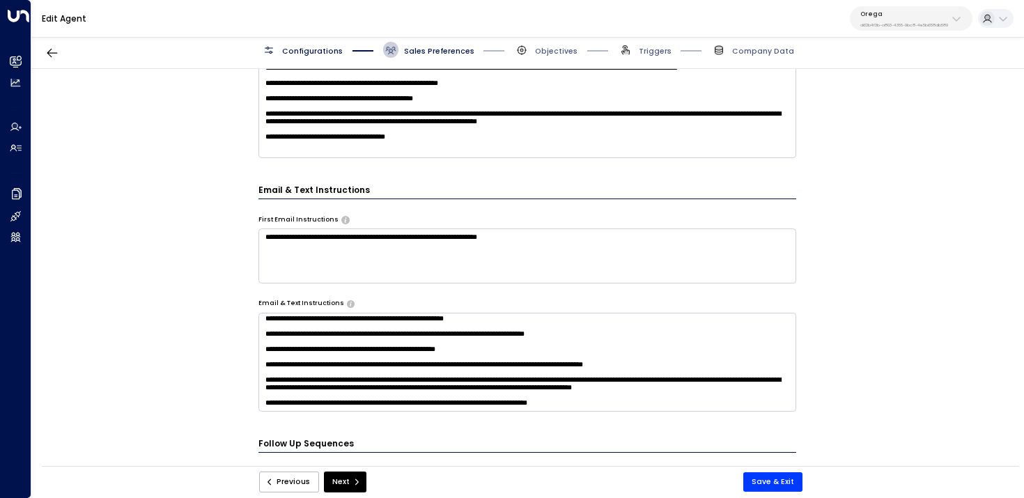
click at [620, 398] on textarea "**********" at bounding box center [527, 362] width 538 height 99
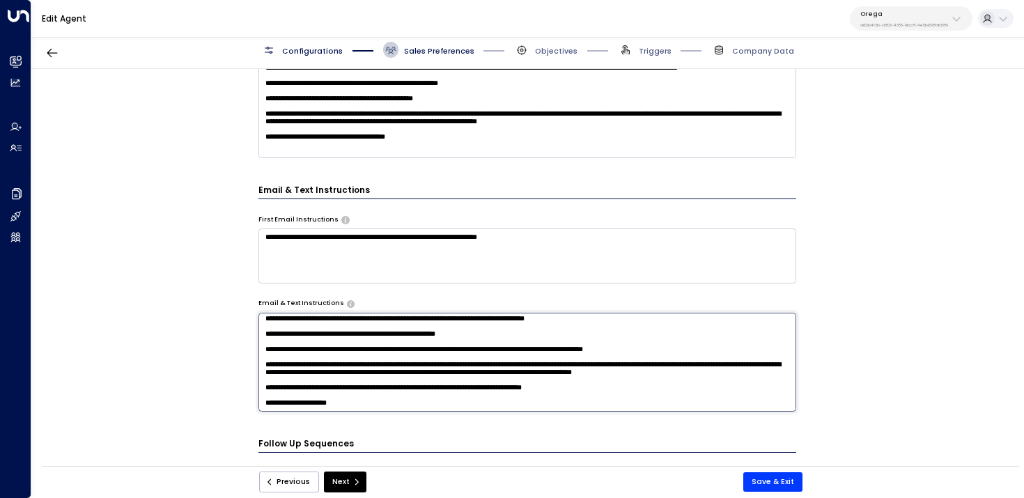
paste textarea "*"
type textarea "**********"
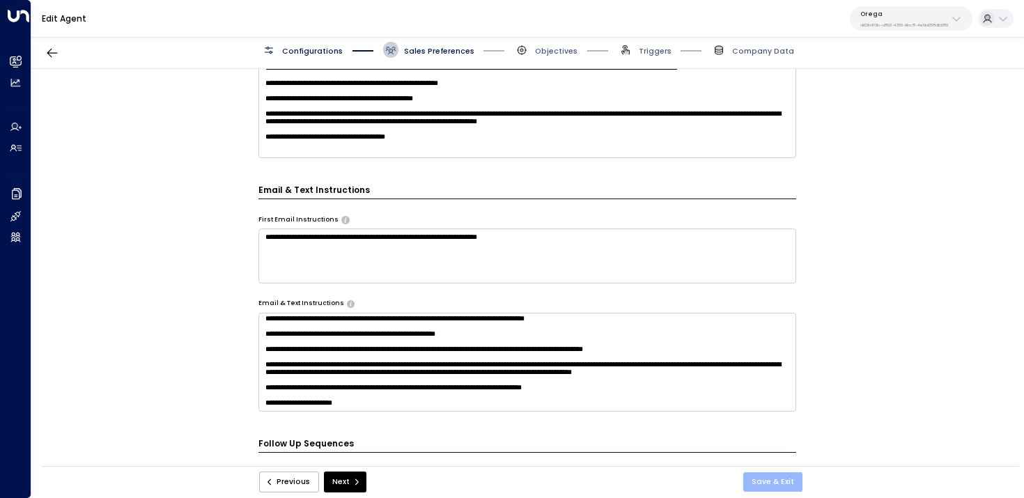
click at [778, 473] on button "Save & Exit" at bounding box center [772, 481] width 59 height 19
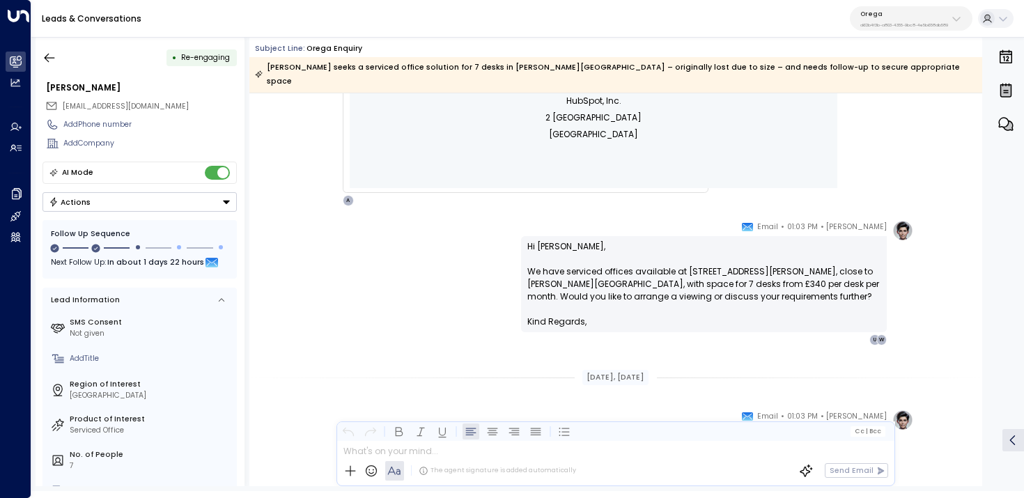
scroll to position [1572, 0]
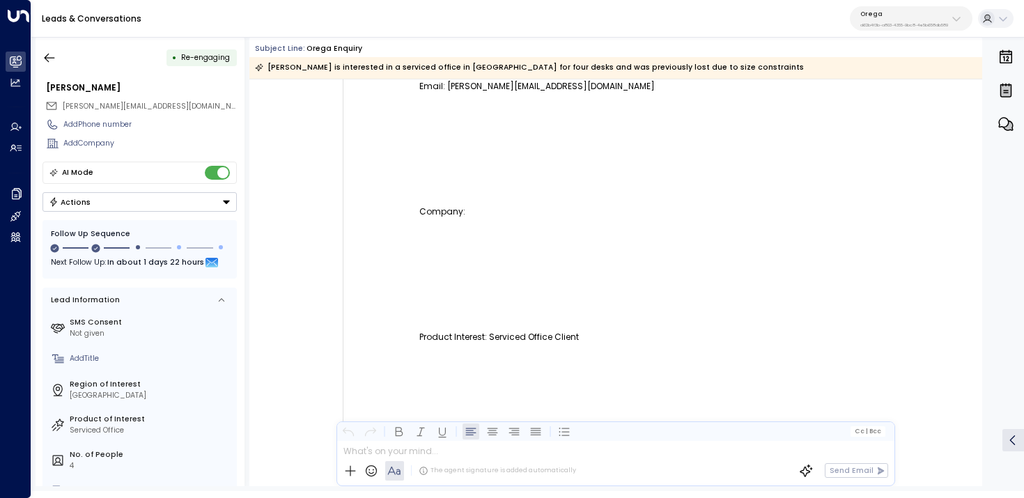
scroll to position [1125, 0]
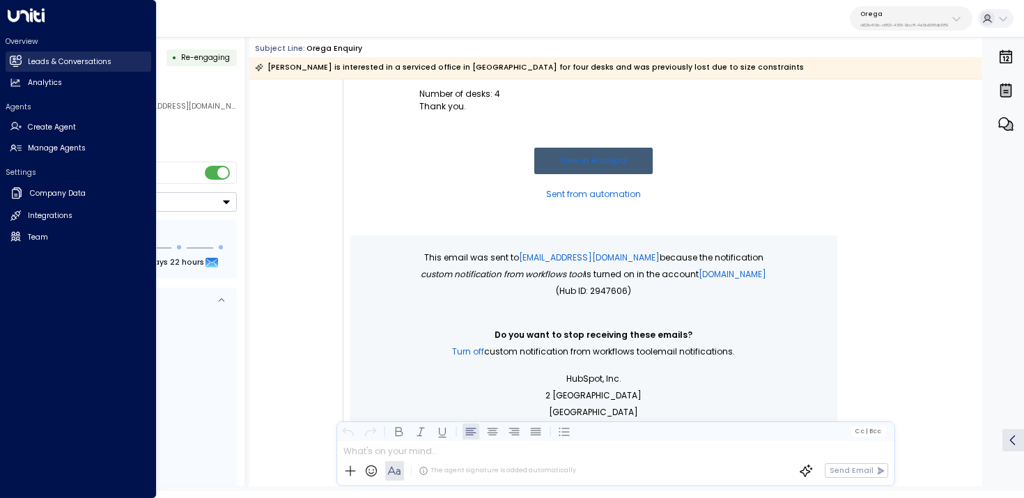
click at [23, 58] on link "Leads & Conversations Leads & Conversations" at bounding box center [79, 62] width 146 height 20
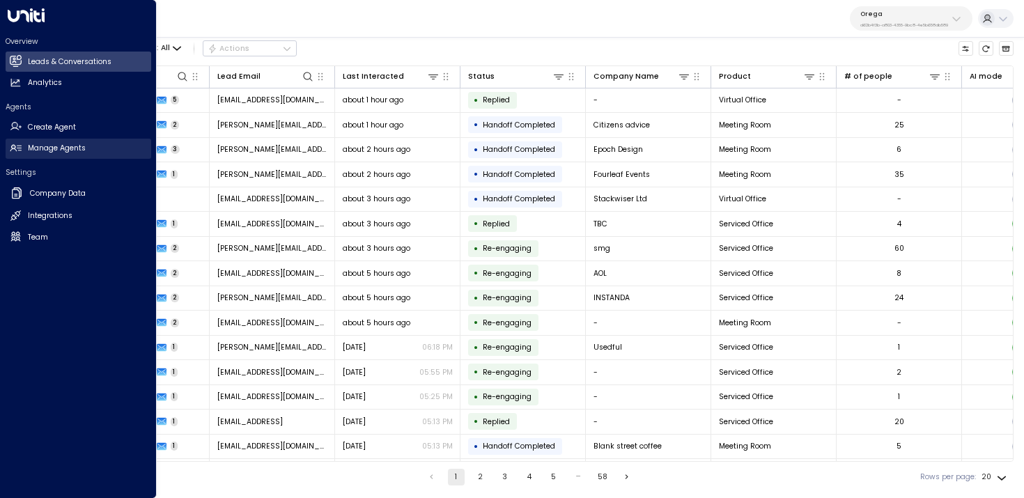
click at [16, 152] on icon at bounding box center [16, 148] width 12 height 12
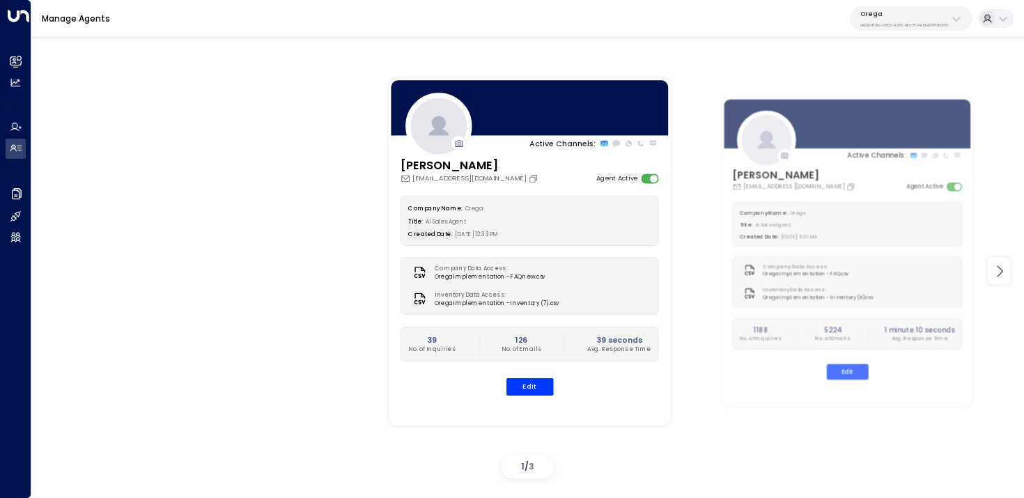
click at [1008, 267] on div at bounding box center [998, 271] width 23 height 27
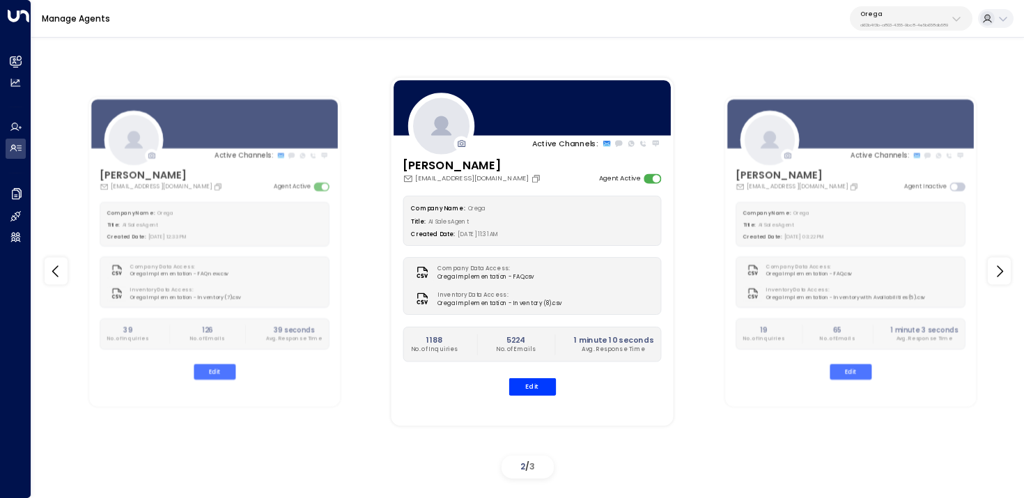
click at [54, 270] on icon at bounding box center [55, 271] width 6 height 12
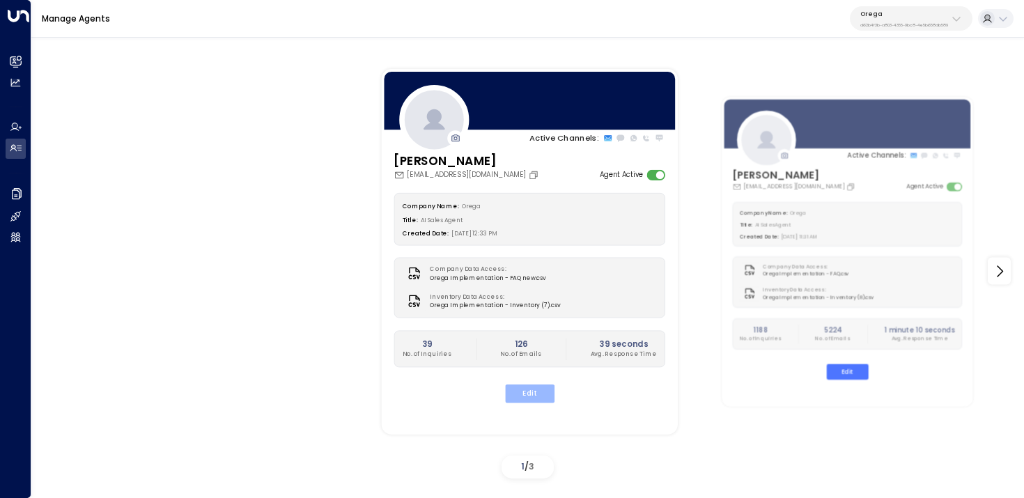
click at [528, 394] on button "Edit" at bounding box center [528, 393] width 49 height 18
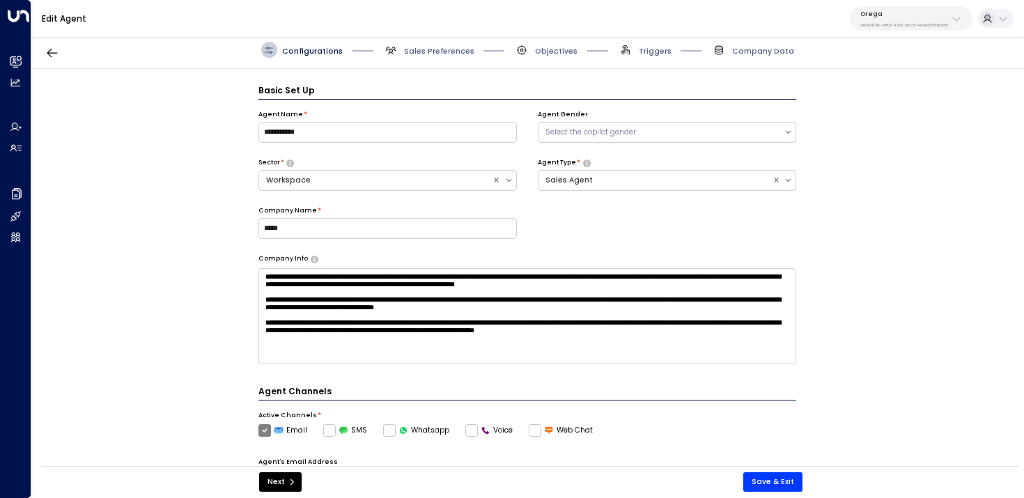
scroll to position [15, 0]
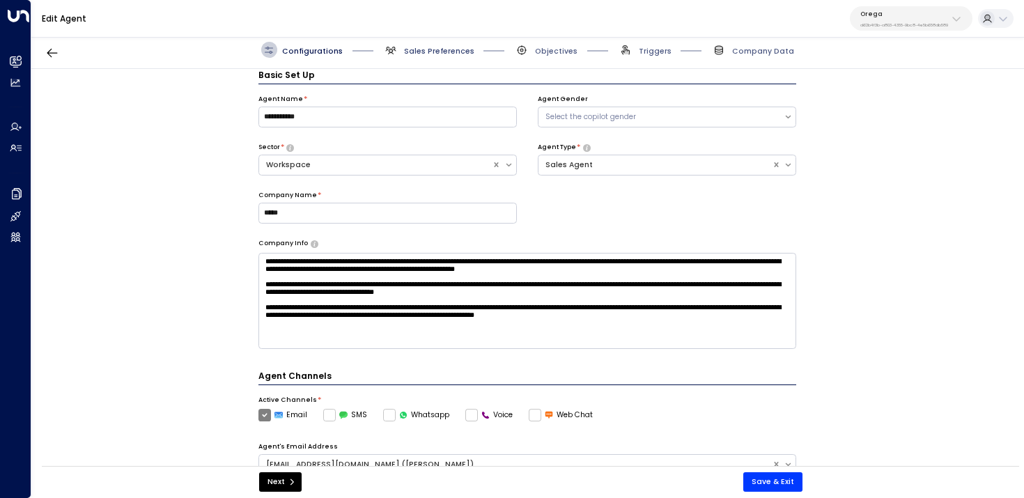
click at [422, 51] on span "Sales Preferences" at bounding box center [439, 51] width 70 height 10
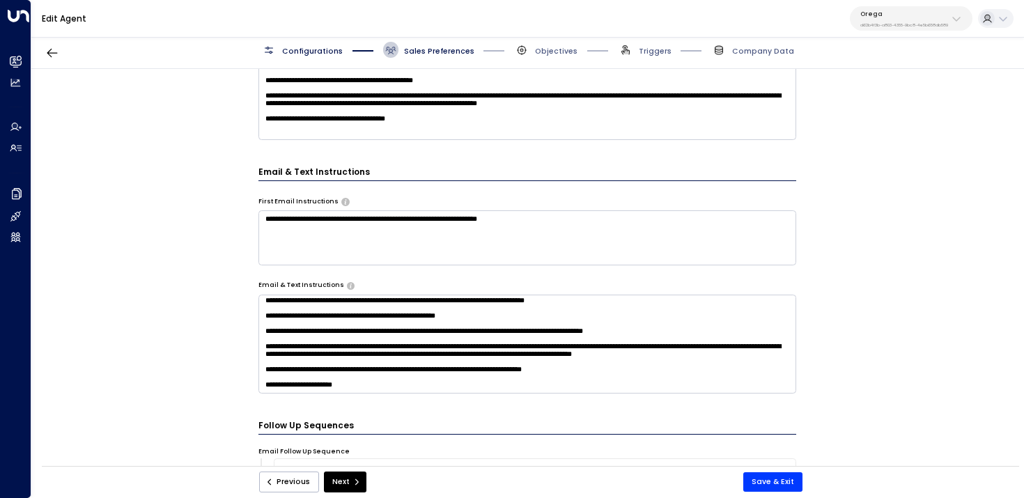
scroll to position [430, 0]
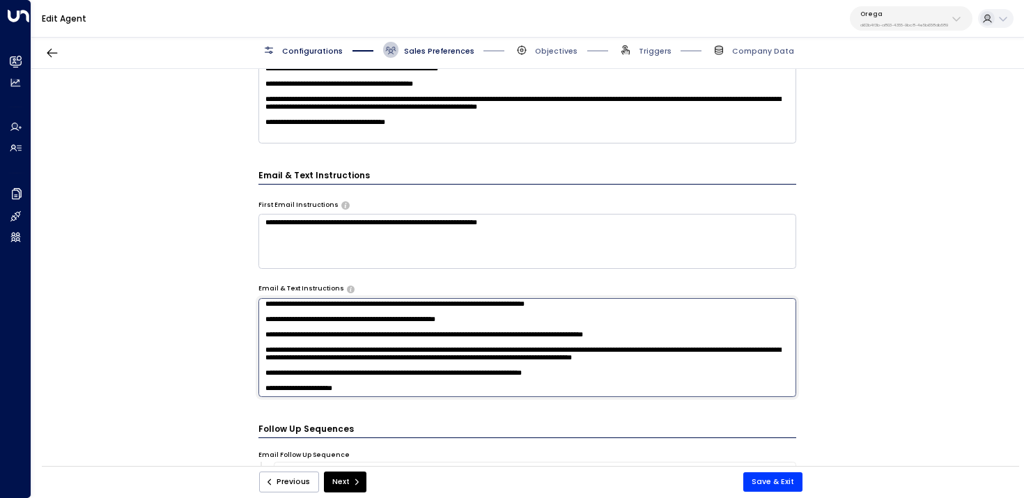
click at [412, 386] on textarea "**********" at bounding box center [527, 347] width 538 height 99
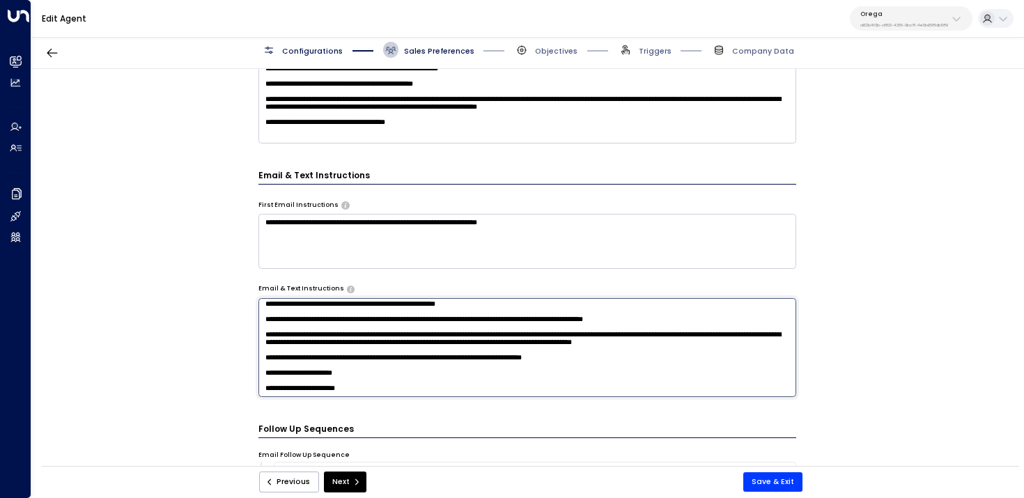
type textarea "**********"
